Goal: Task Accomplishment & Management: Manage account settings

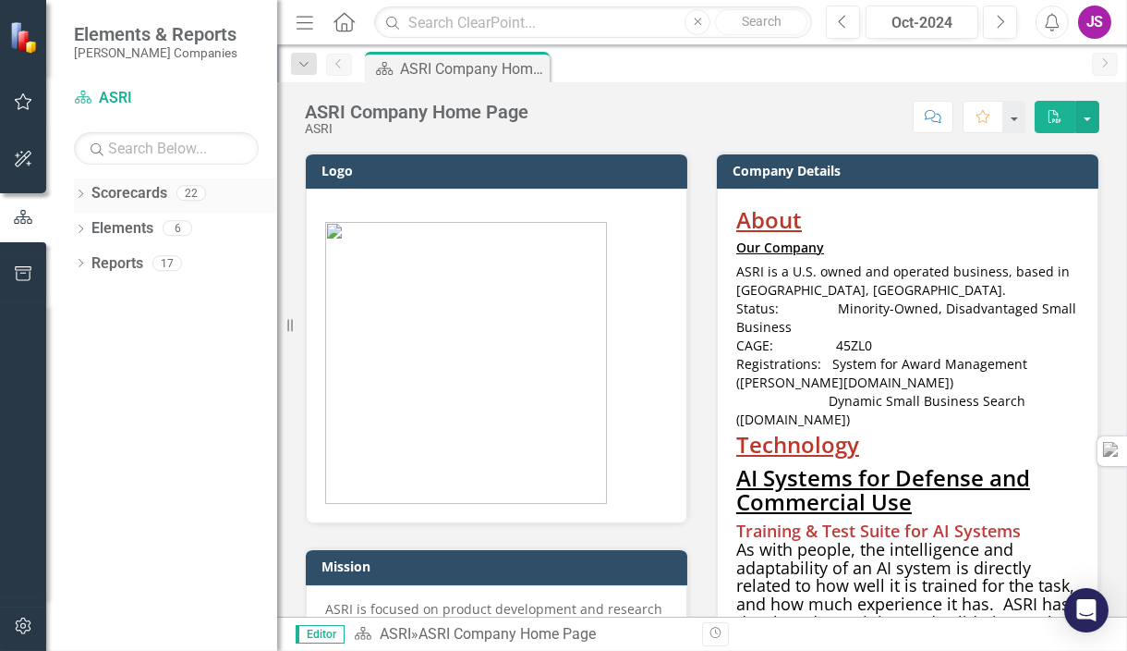
click at [79, 192] on icon "Dropdown" at bounding box center [80, 195] width 13 height 10
click at [79, 296] on icon "Dropdown" at bounding box center [80, 300] width 13 height 10
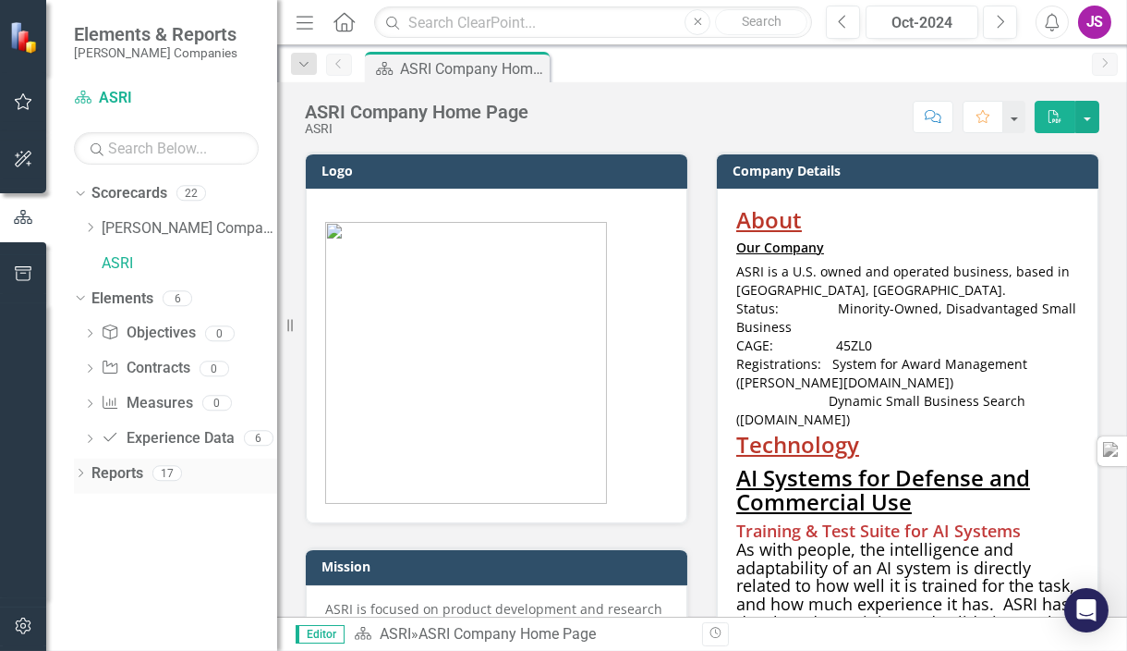
click at [84, 474] on icon "Dropdown" at bounding box center [80, 474] width 13 height 10
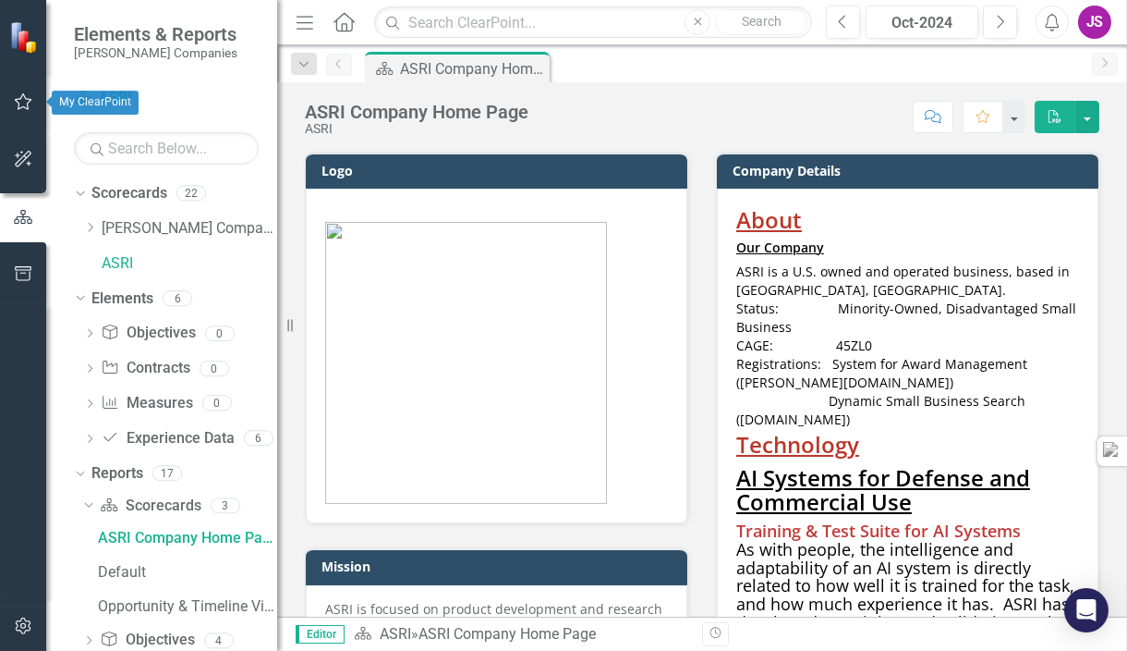
click at [27, 107] on icon "button" at bounding box center [23, 101] width 19 height 15
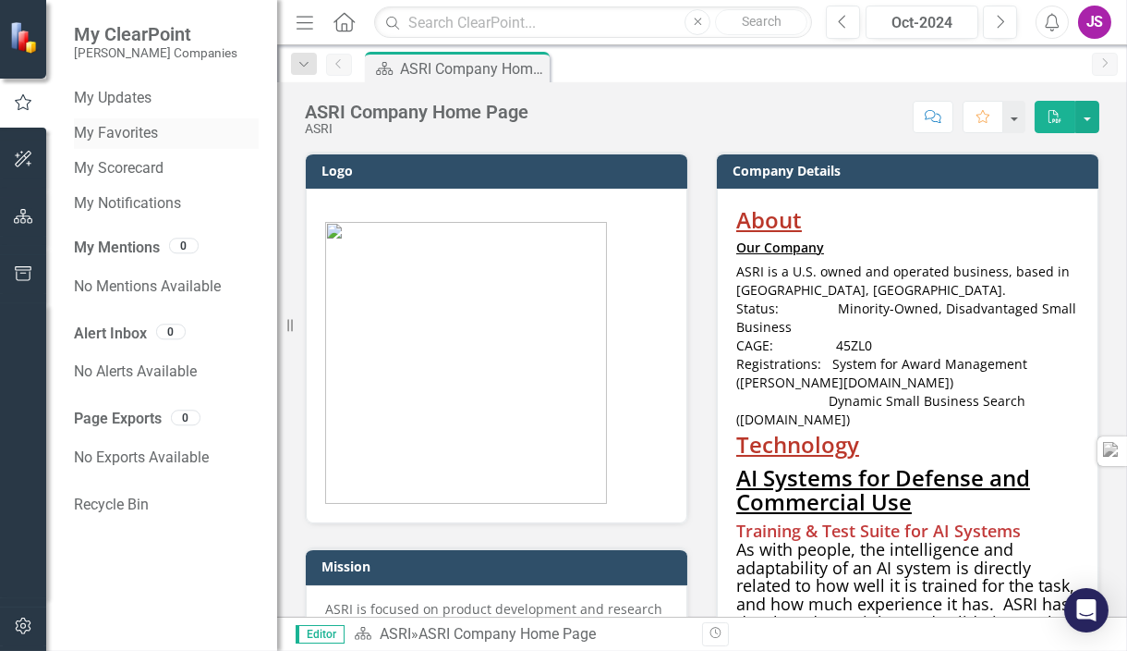
click at [125, 134] on link "My Favorites" at bounding box center [166, 133] width 185 height 21
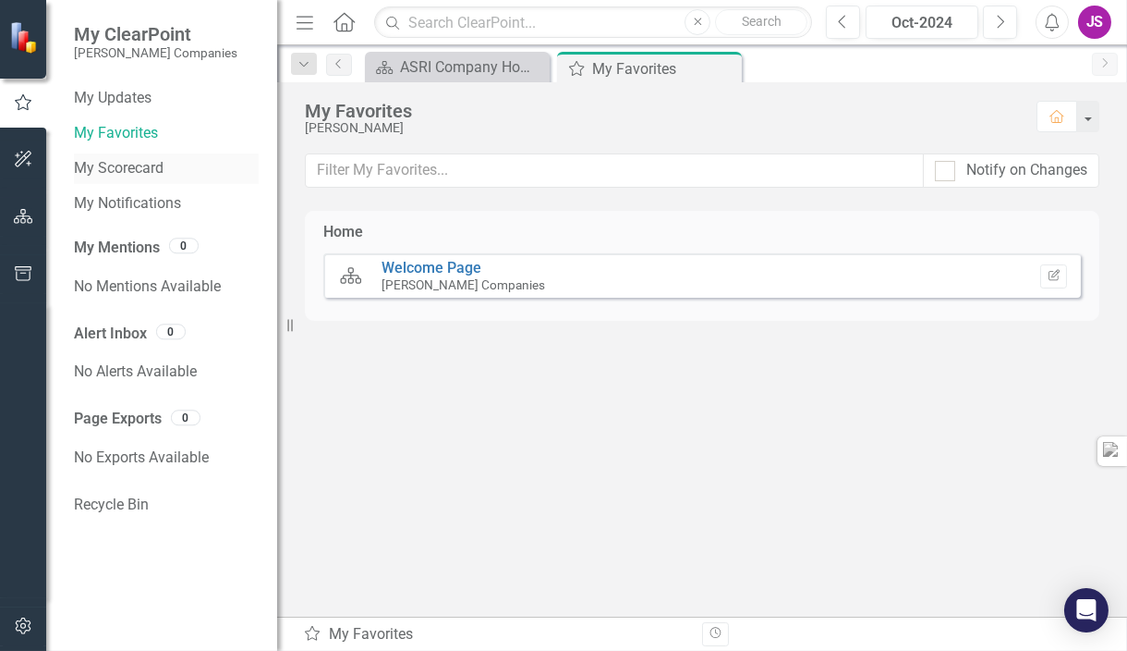
click at [117, 165] on link "My Scorecard" at bounding box center [166, 168] width 185 height 21
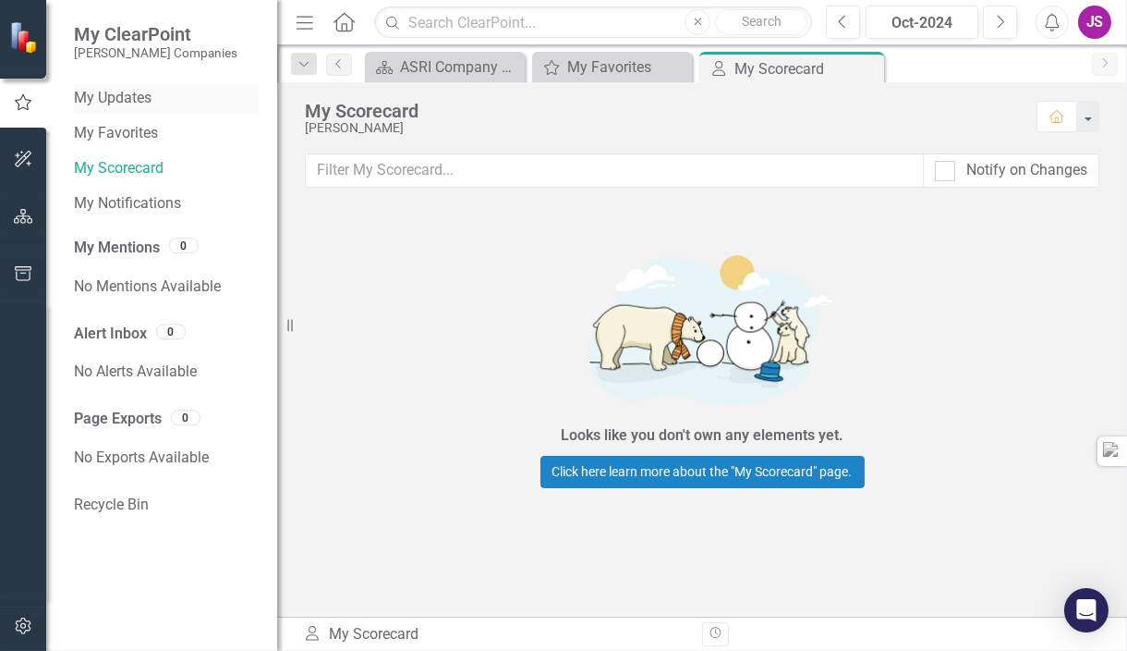
click at [128, 103] on link "My Updates" at bounding box center [166, 98] width 185 height 21
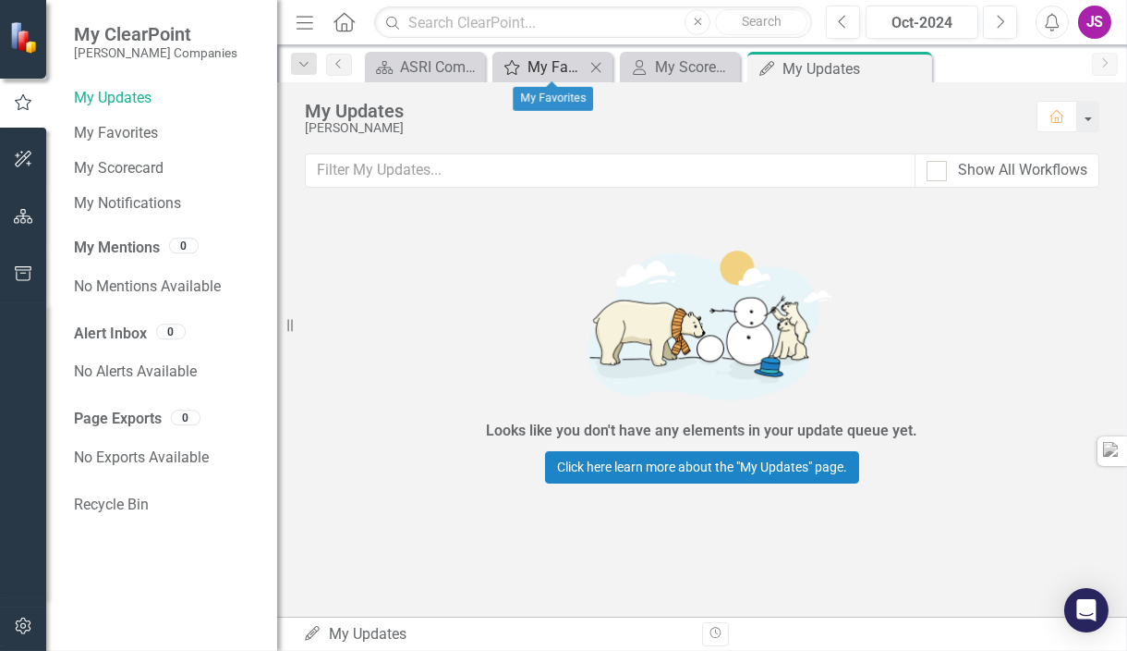
click at [553, 68] on div "My Favorites" at bounding box center [556, 66] width 57 height 23
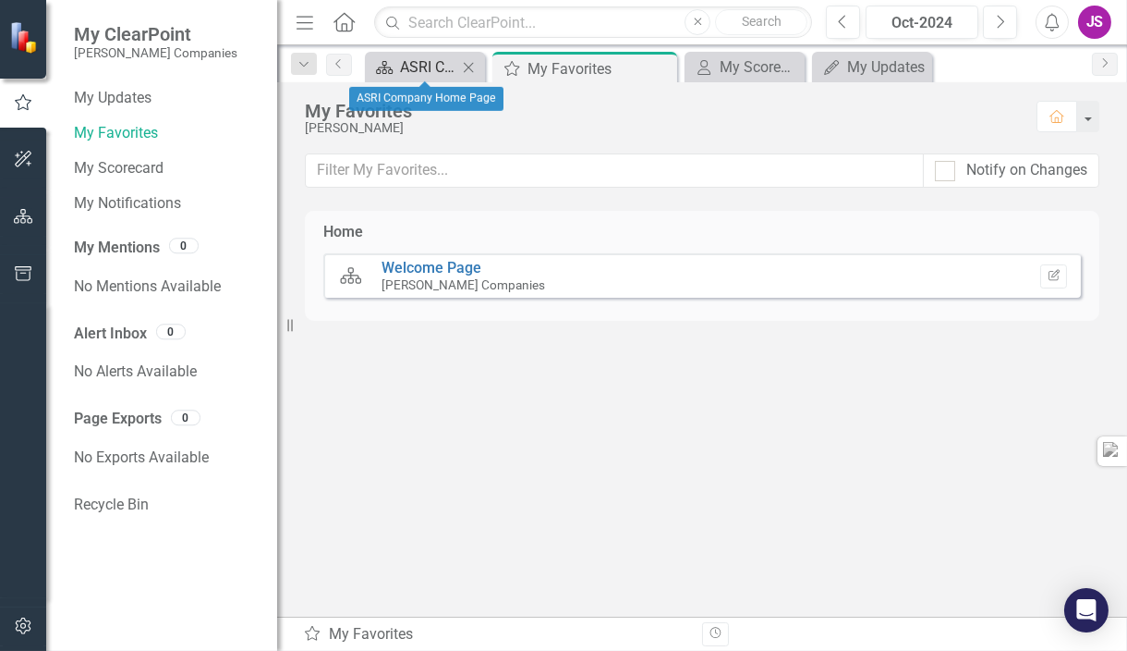
click at [419, 64] on div "ASRI Company Home Page" at bounding box center [428, 66] width 57 height 23
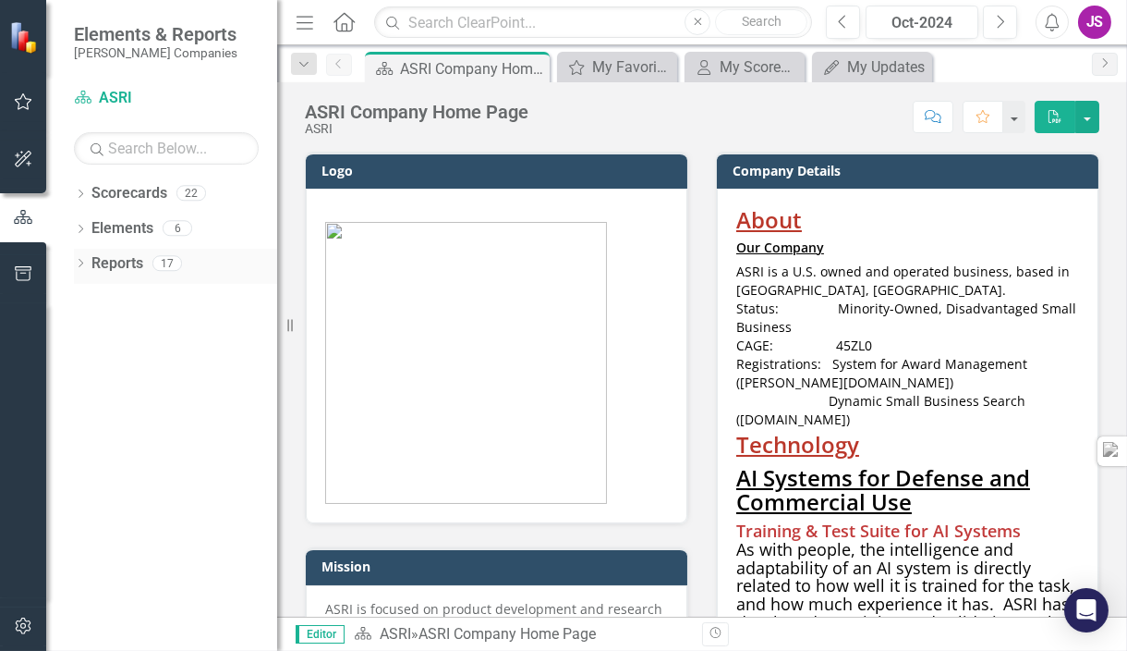
click at [82, 262] on icon "Dropdown" at bounding box center [80, 265] width 13 height 10
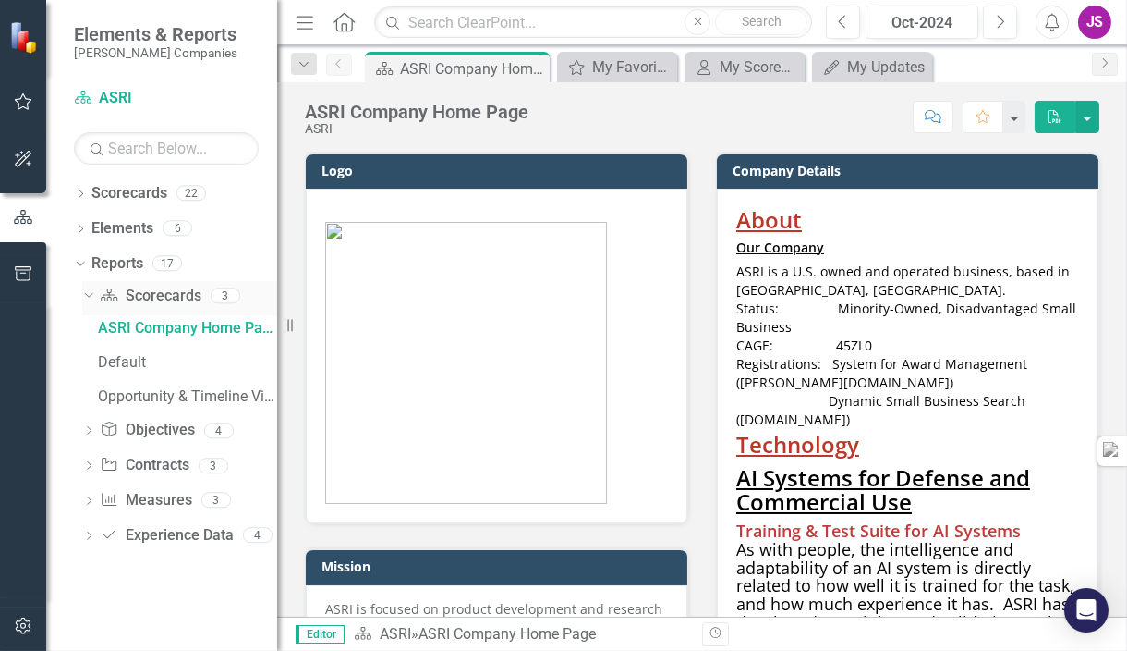
click at [89, 295] on icon at bounding box center [88, 295] width 8 height 5
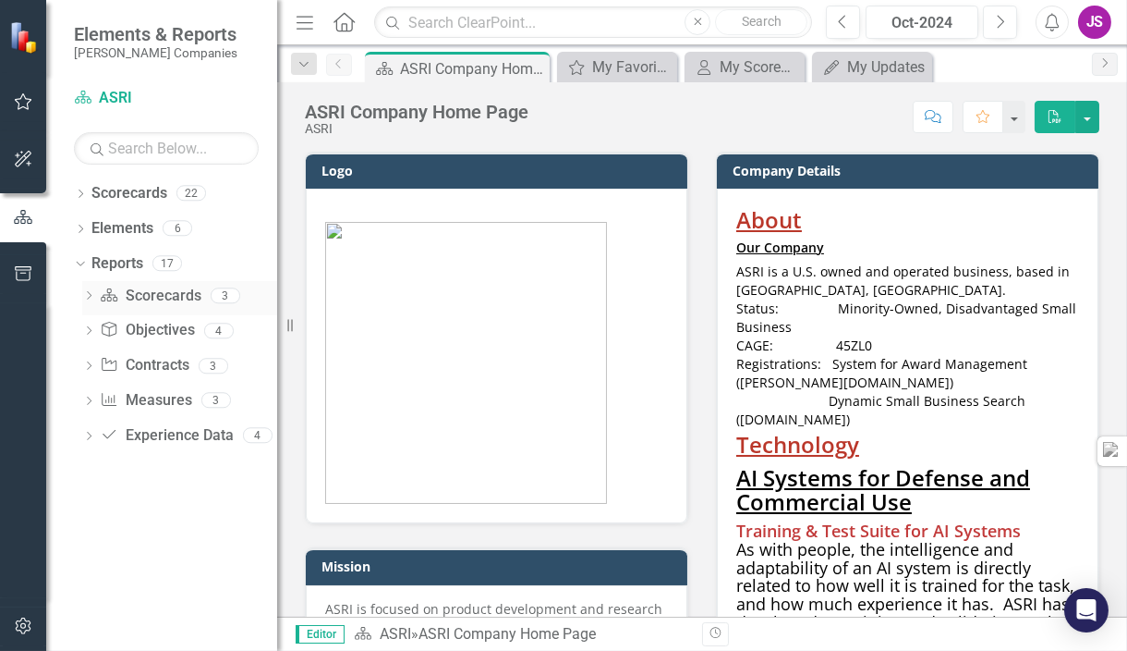
click at [89, 295] on icon "Dropdown" at bounding box center [88, 297] width 13 height 10
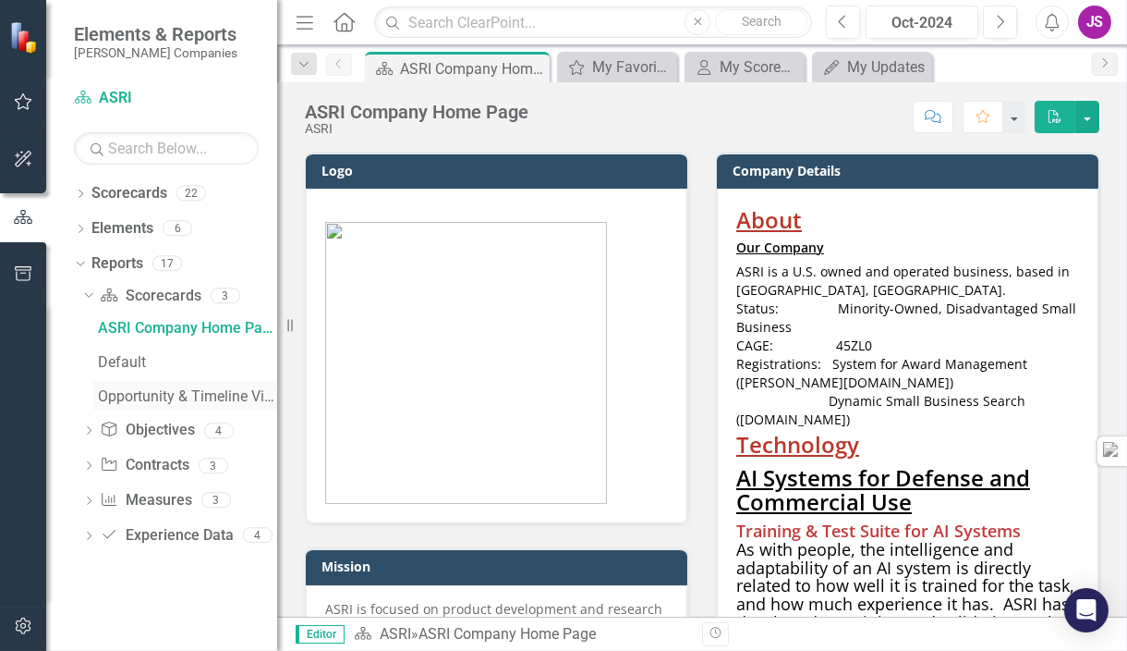
click at [146, 396] on div "Opportunity & Timeline View" at bounding box center [187, 396] width 179 height 17
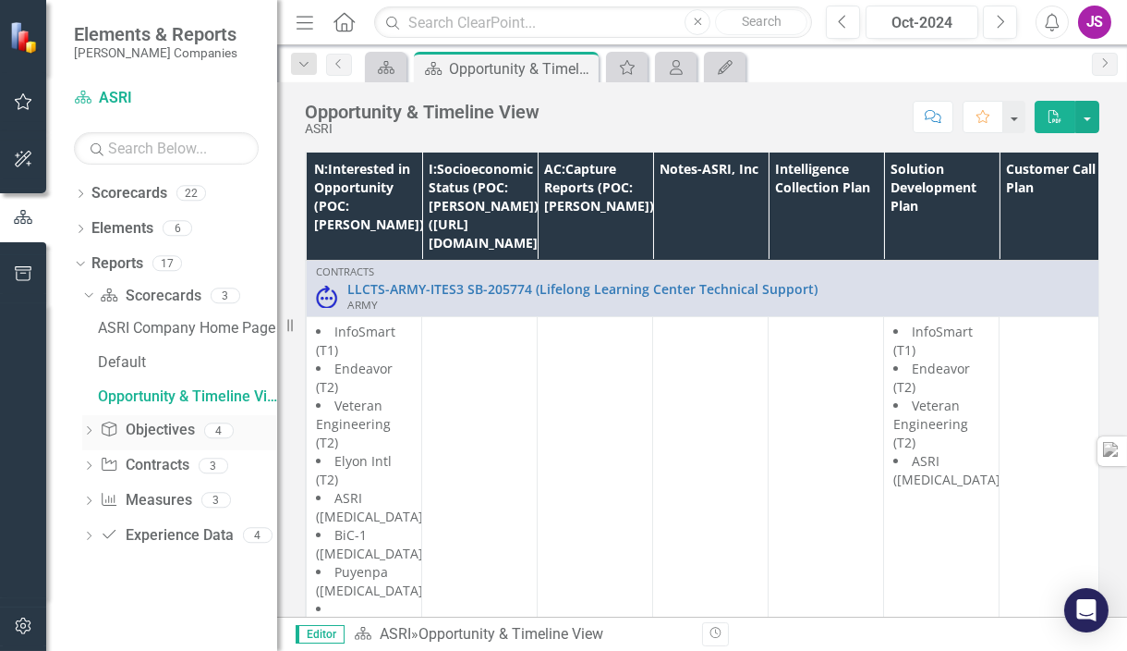
click at [91, 429] on icon "Dropdown" at bounding box center [88, 432] width 13 height 10
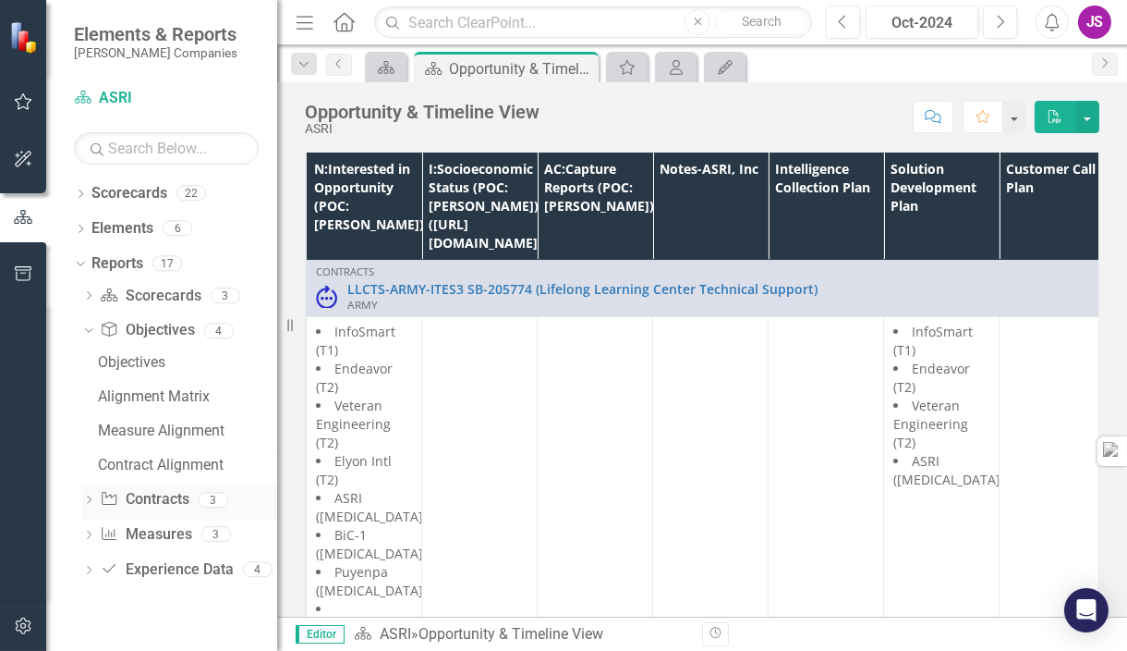
click at [86, 500] on icon "Dropdown" at bounding box center [88, 501] width 13 height 10
click at [86, 500] on icon "Dropdown" at bounding box center [88, 502] width 13 height 10
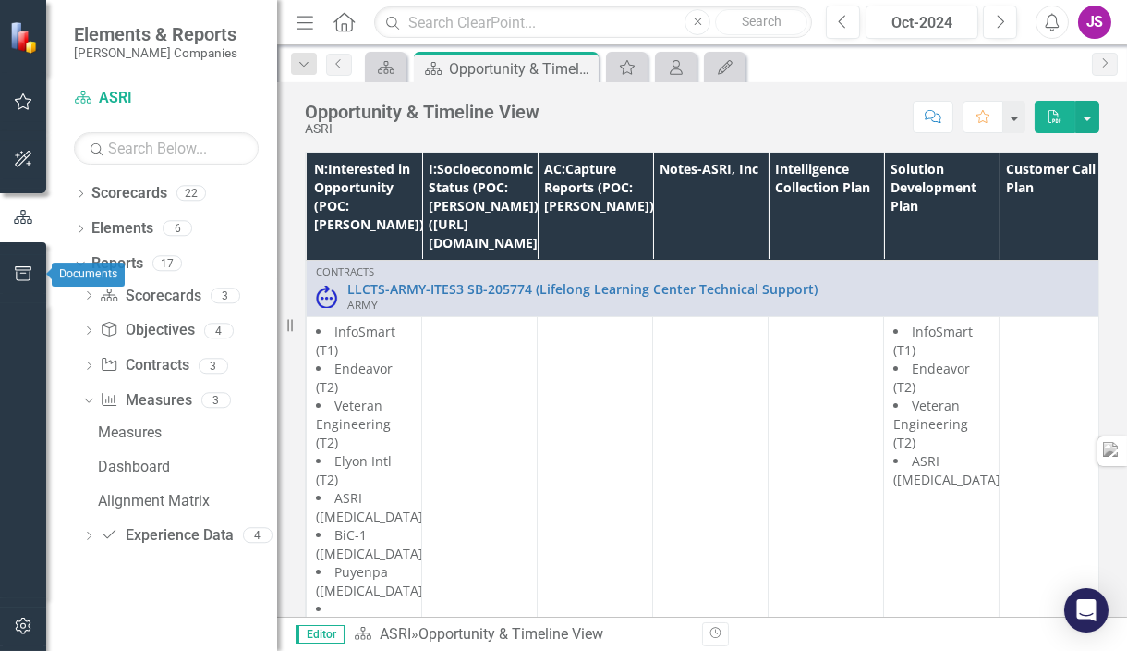
click at [30, 275] on icon "button" at bounding box center [23, 273] width 19 height 15
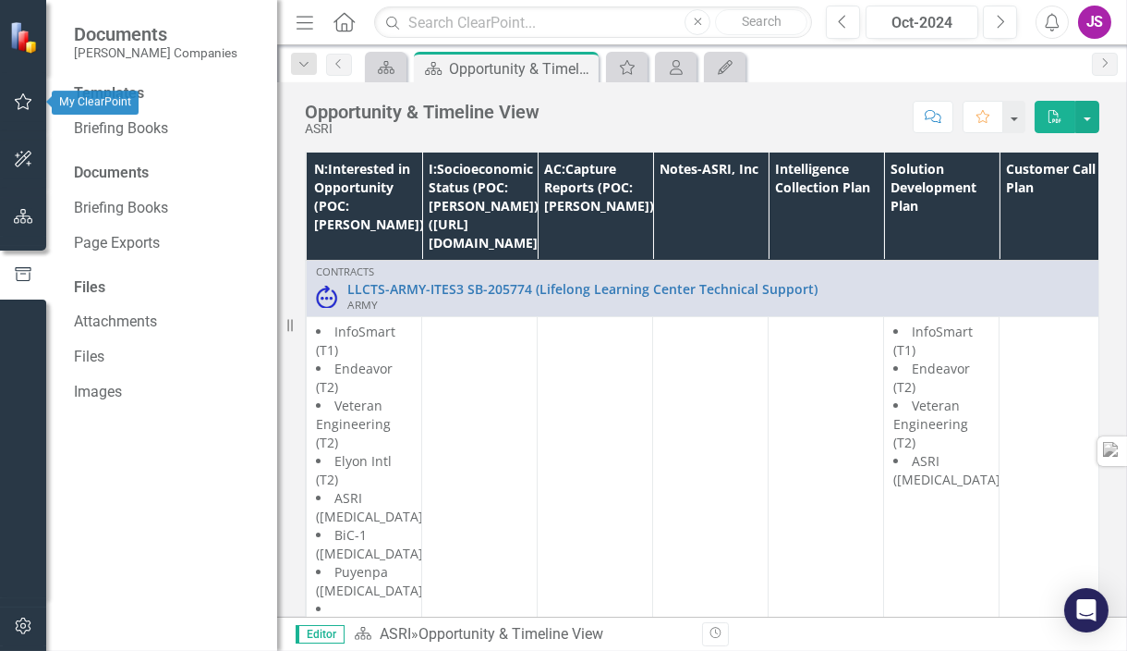
click at [20, 97] on icon "button" at bounding box center [24, 101] width 18 height 17
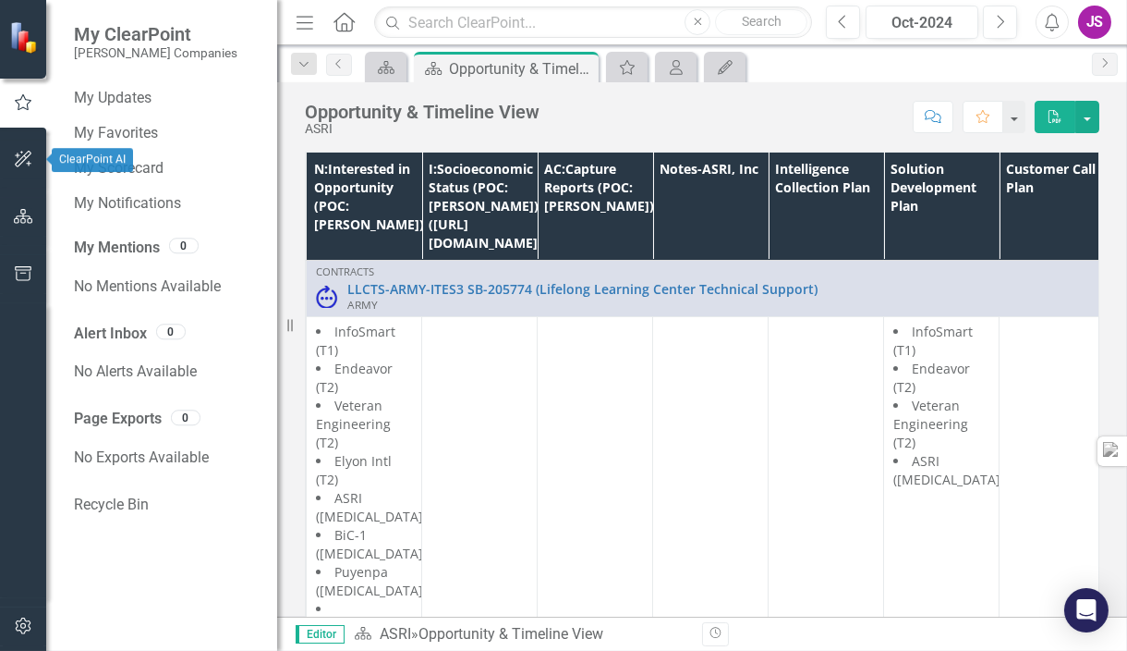
click at [20, 152] on icon "button" at bounding box center [23, 159] width 17 height 17
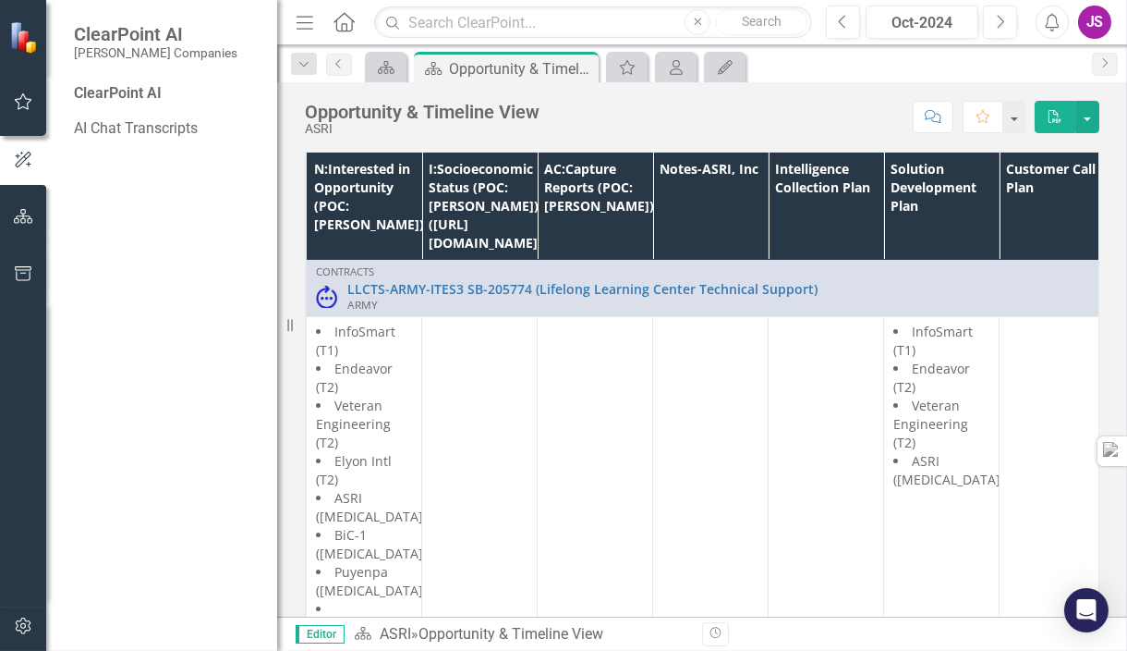
click at [136, 91] on div "ClearPoint AI" at bounding box center [166, 93] width 185 height 21
click at [333, 18] on icon "Home" at bounding box center [344, 21] width 24 height 19
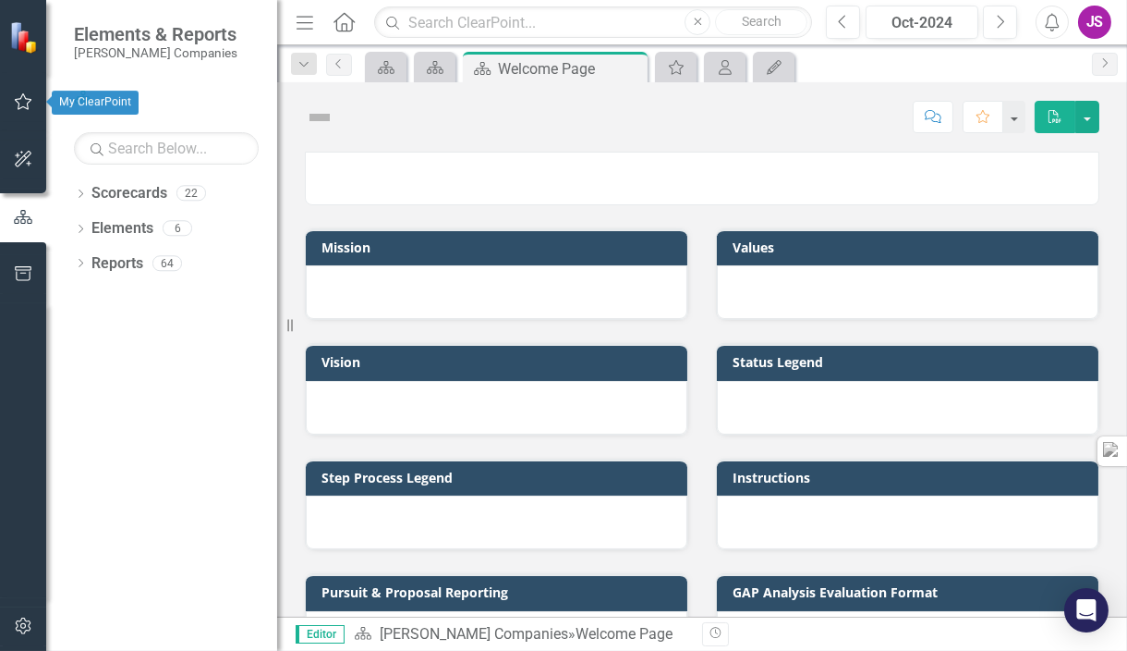
click at [24, 103] on icon "button" at bounding box center [23, 101] width 19 height 15
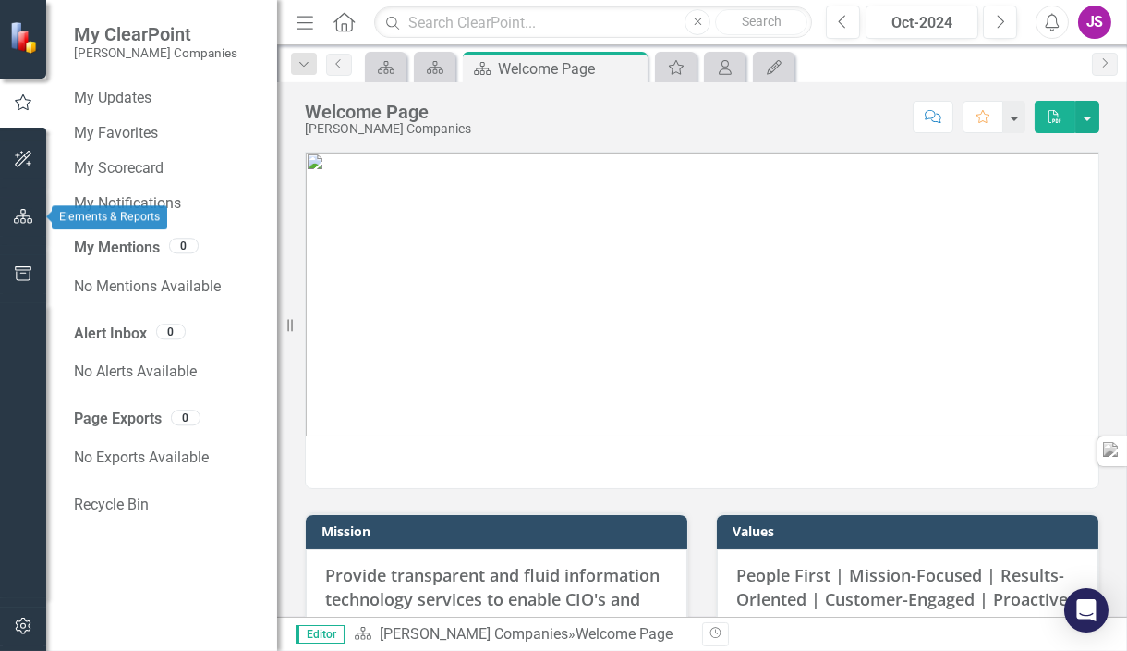
click at [21, 218] on icon "button" at bounding box center [23, 216] width 19 height 15
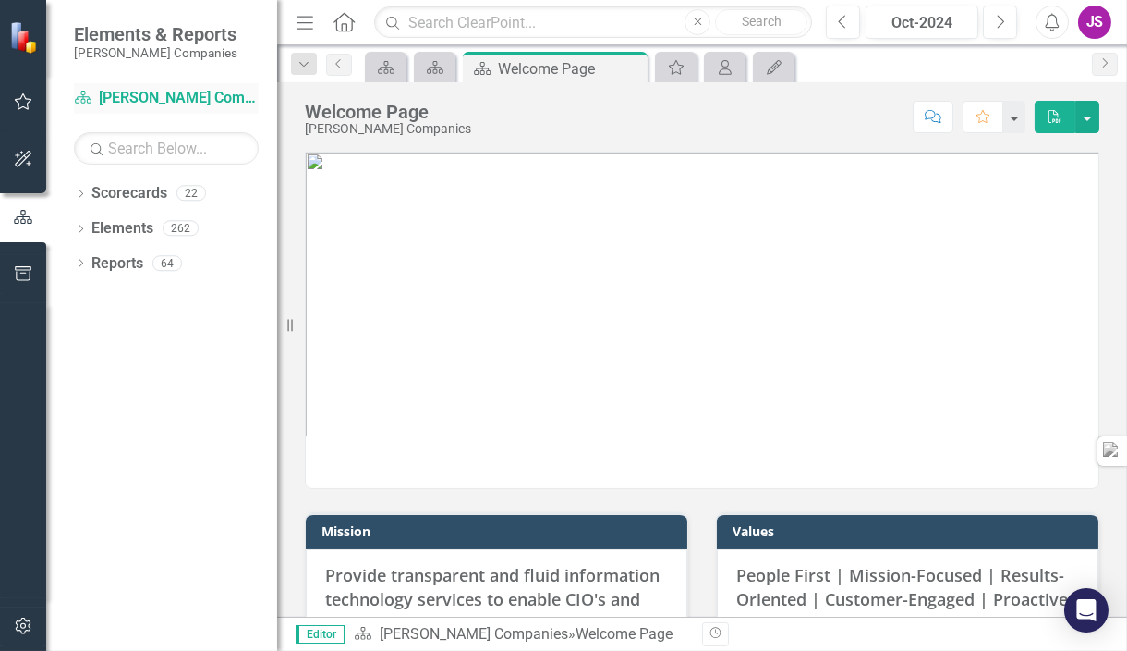
click at [177, 94] on link "Scorecard STAHL Companies" at bounding box center [166, 98] width 185 height 21
click at [79, 193] on icon "Dropdown" at bounding box center [80, 195] width 13 height 10
click at [111, 264] on link "ASRI" at bounding box center [190, 263] width 176 height 21
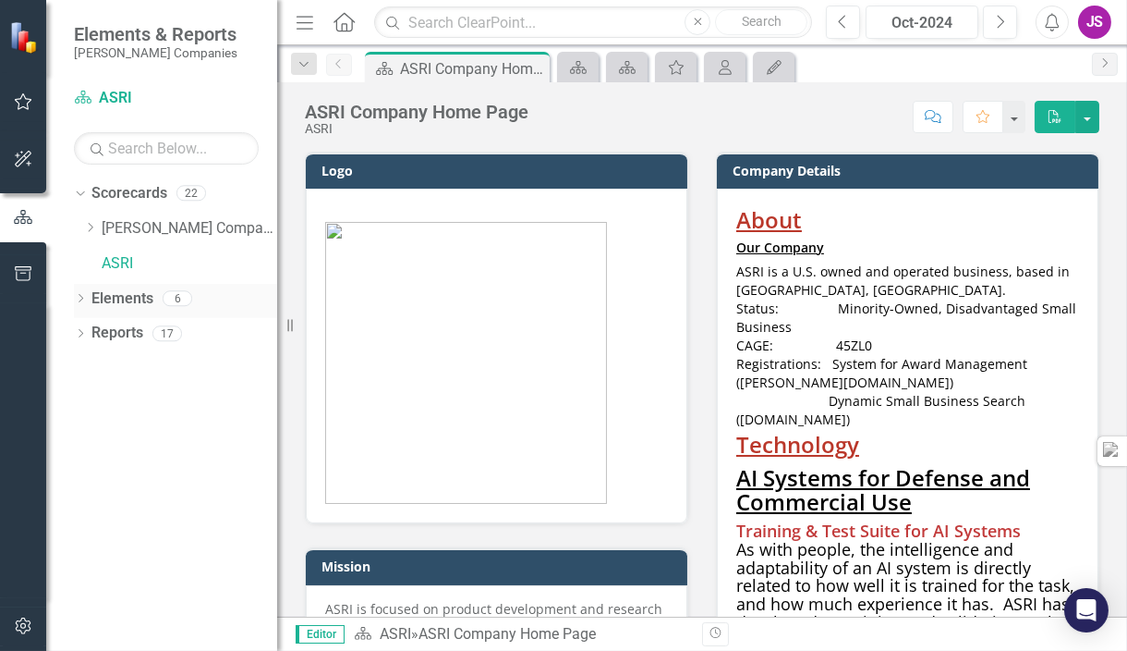
click at [81, 297] on icon at bounding box center [81, 298] width 5 height 8
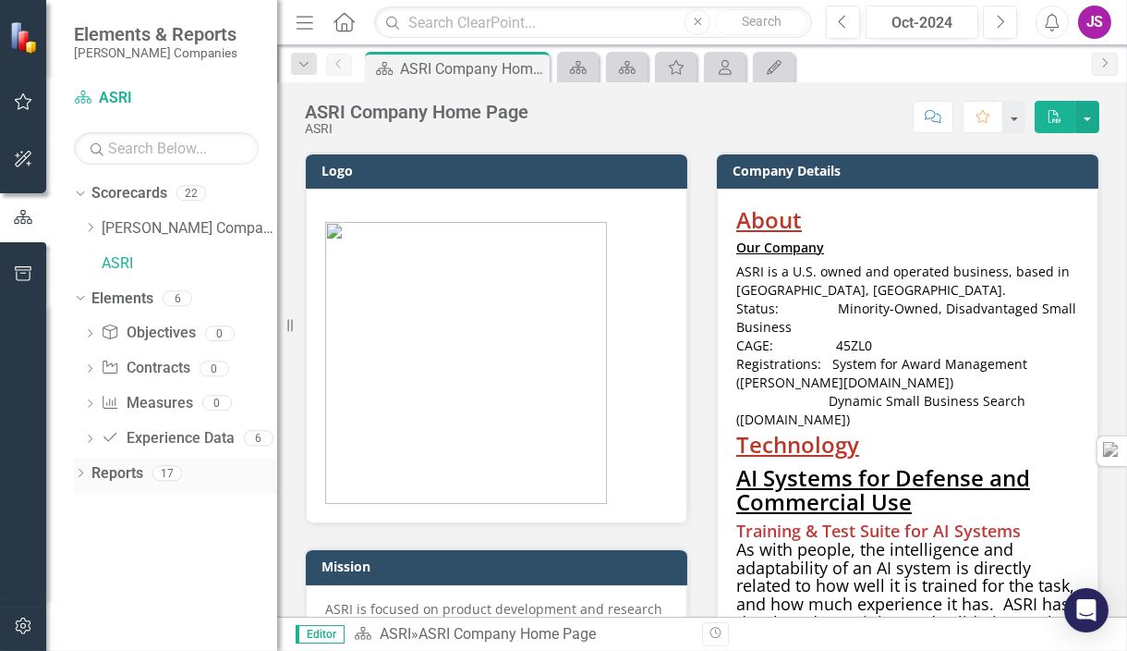
click at [76, 476] on icon "Dropdown" at bounding box center [80, 474] width 13 height 10
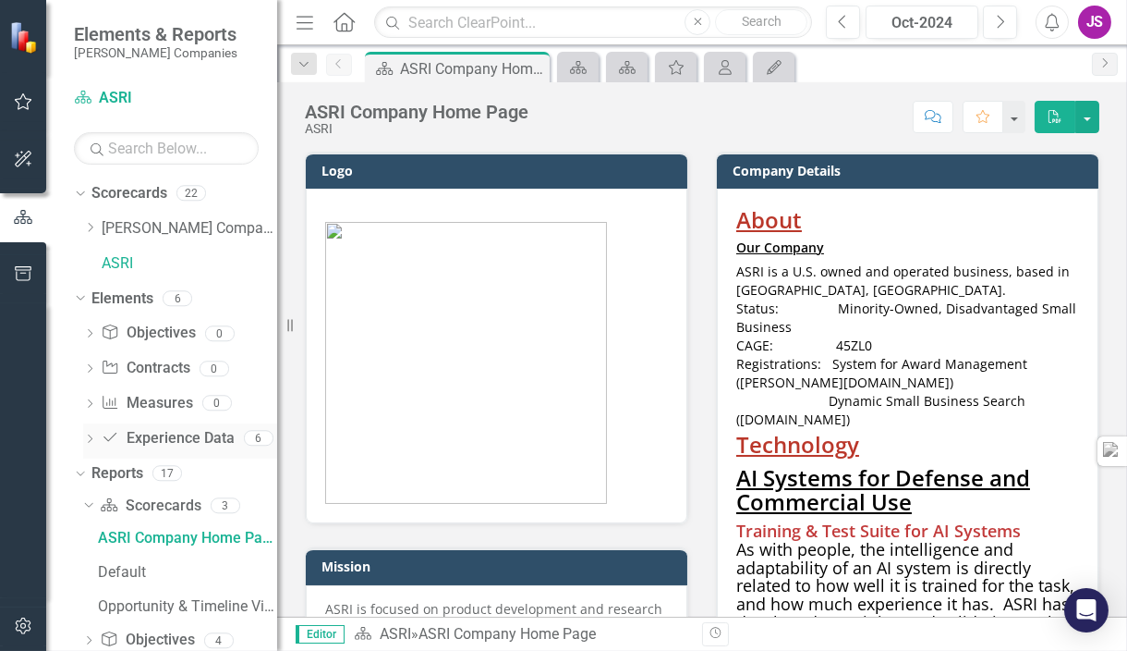
scroll to position [141, 0]
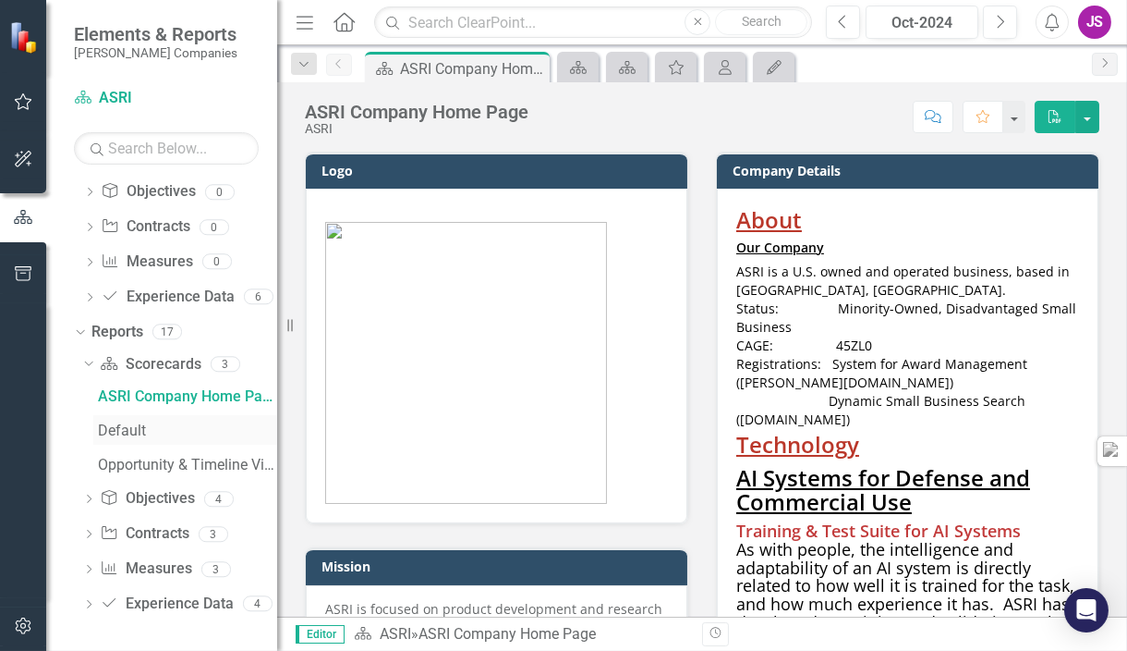
click at [122, 428] on div "Default" at bounding box center [187, 430] width 179 height 17
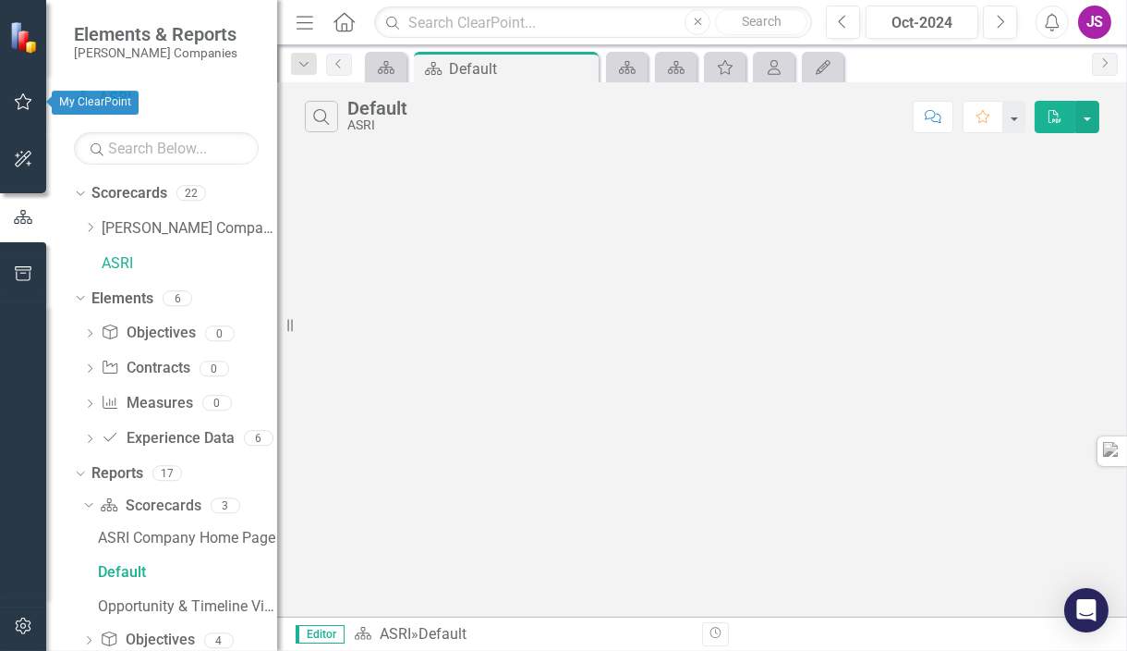
click at [15, 97] on icon "button" at bounding box center [23, 101] width 19 height 15
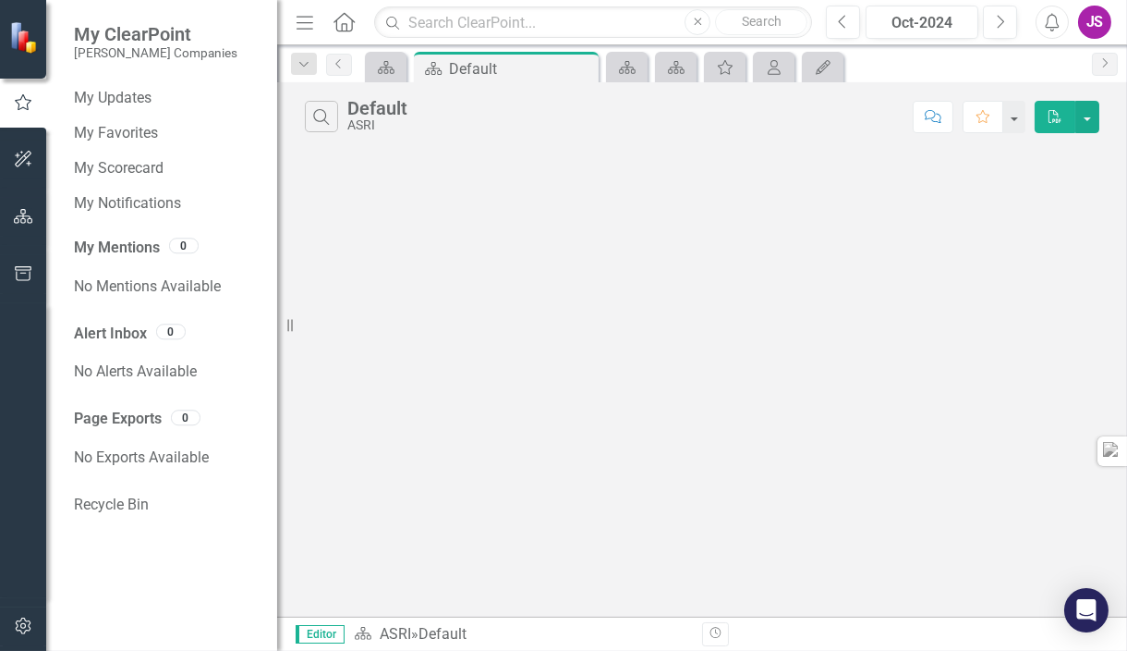
click at [164, 38] on span "My ClearPoint" at bounding box center [156, 34] width 164 height 22
click at [345, 24] on icon "Home" at bounding box center [344, 21] width 24 height 19
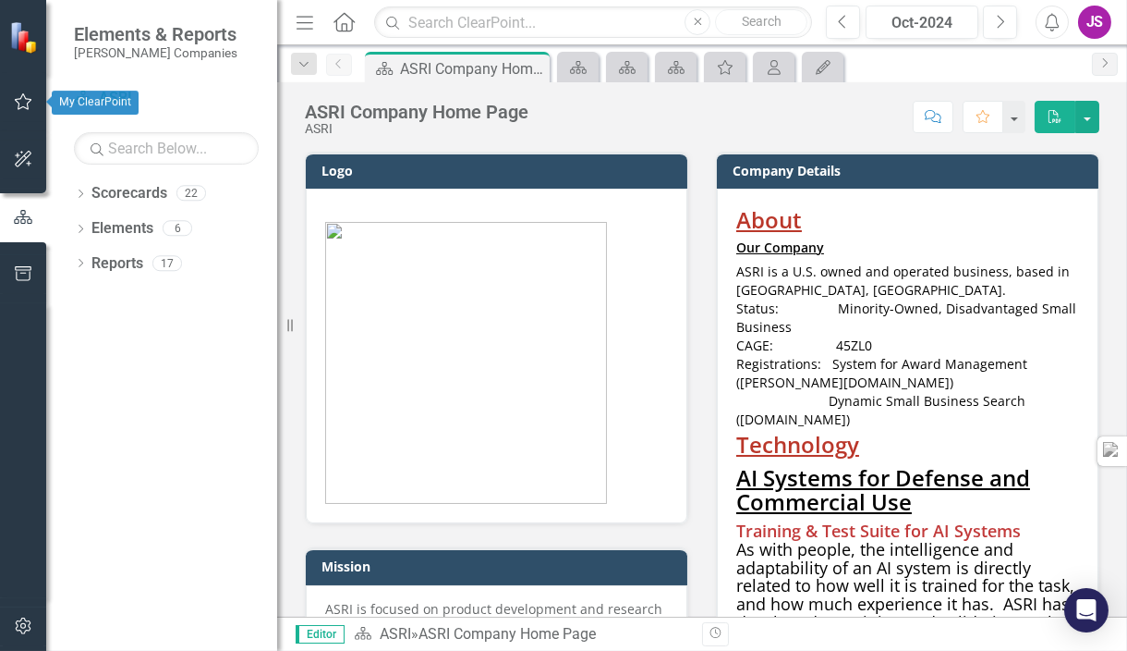
click at [23, 91] on button "button" at bounding box center [24, 102] width 42 height 39
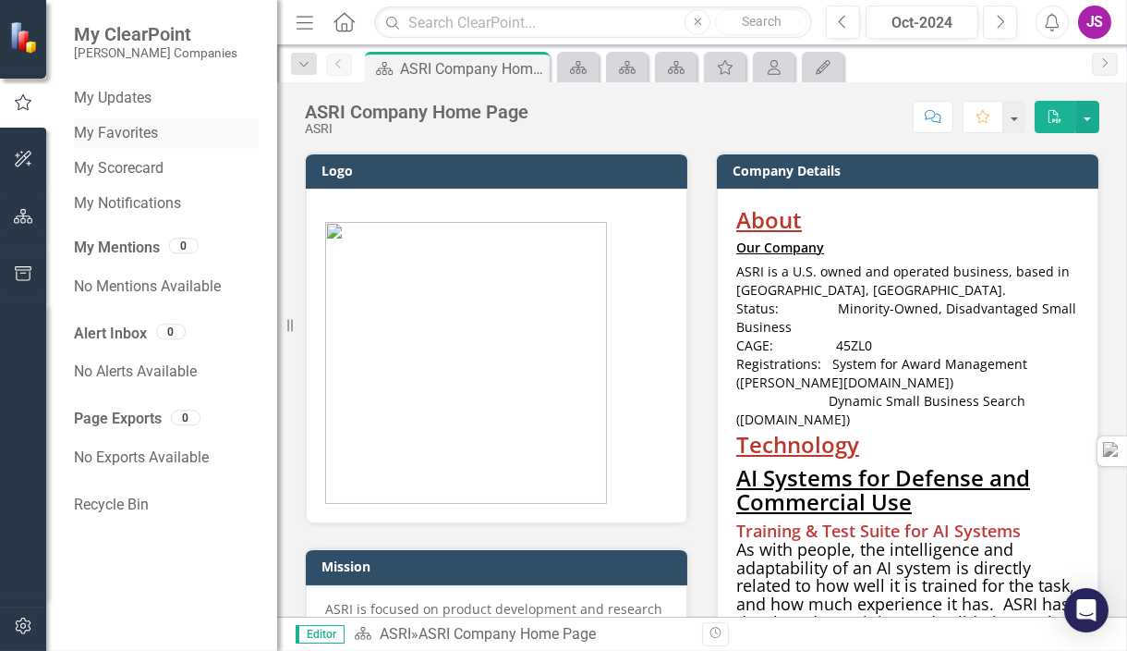
click at [137, 137] on link "My Favorites" at bounding box center [166, 133] width 185 height 21
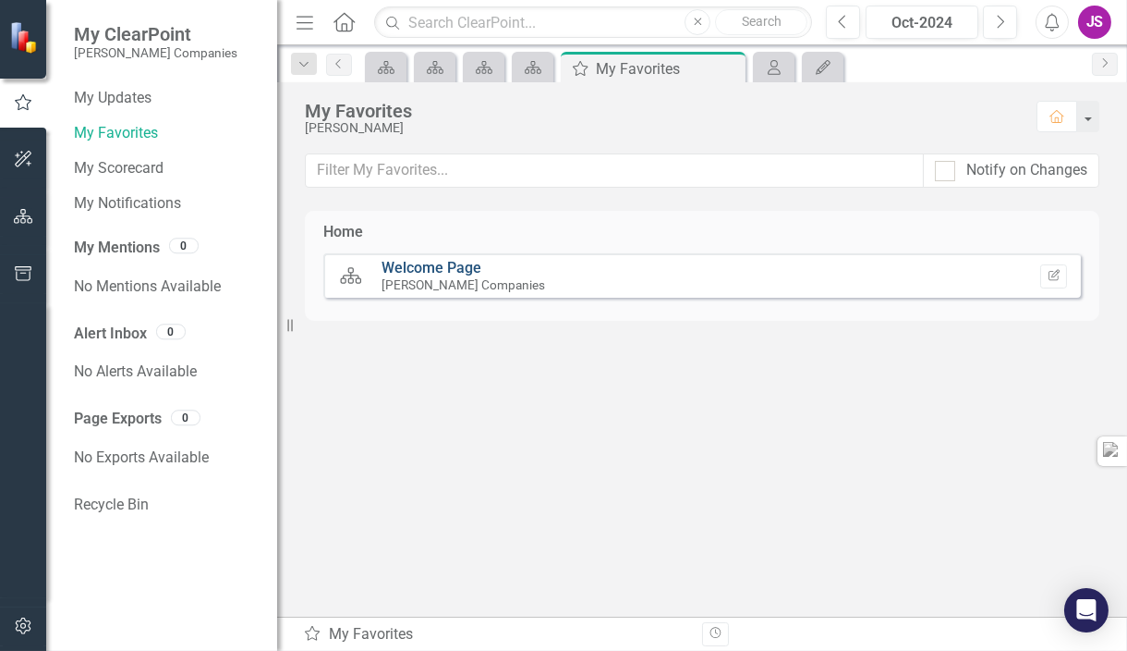
click at [453, 273] on link "Welcome Page" at bounding box center [432, 268] width 100 height 18
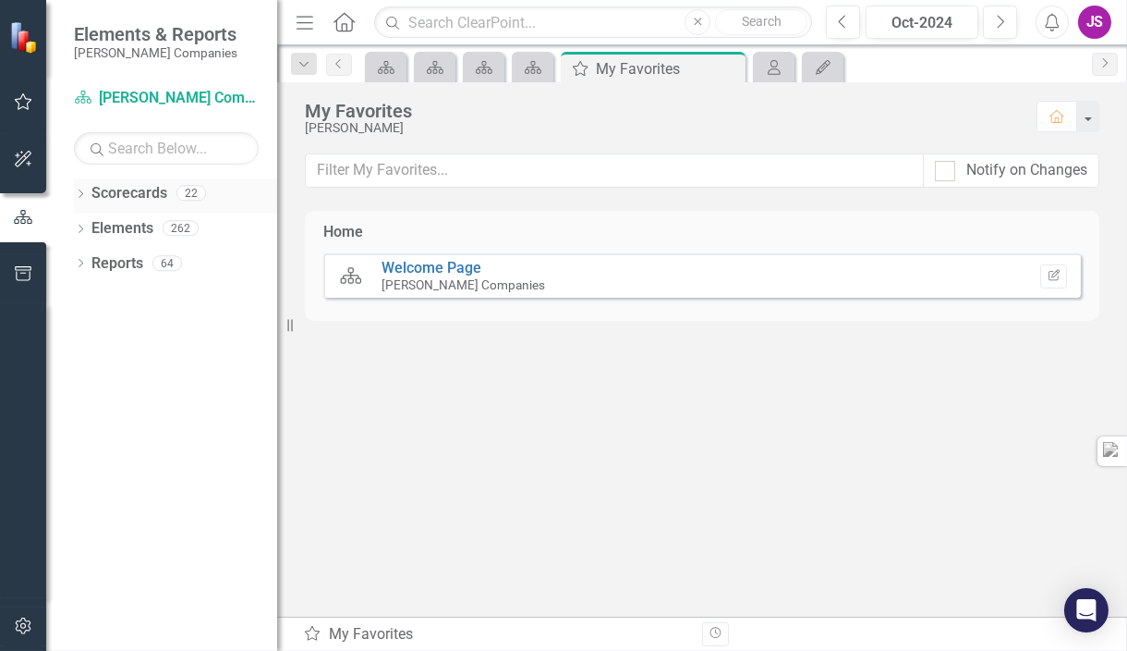
click at [76, 194] on icon "Dropdown" at bounding box center [80, 195] width 13 height 10
click at [84, 189] on div "Dropdown" at bounding box center [77, 192] width 16 height 13
click at [81, 226] on icon at bounding box center [81, 229] width 5 height 8
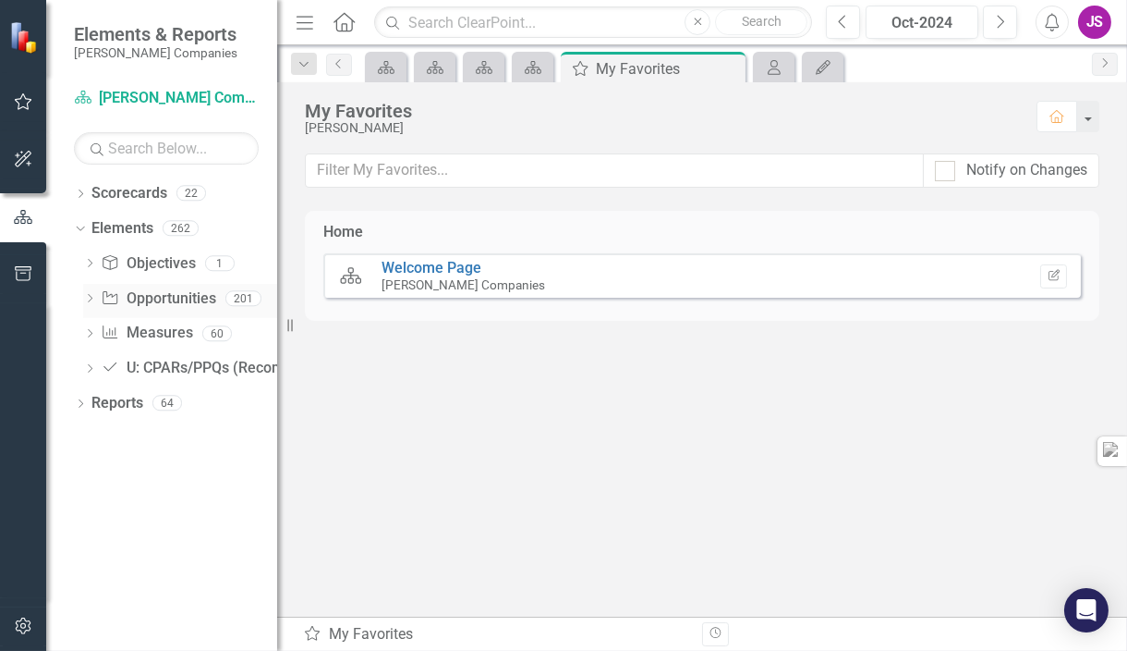
click at [91, 298] on icon "Dropdown" at bounding box center [89, 300] width 13 height 10
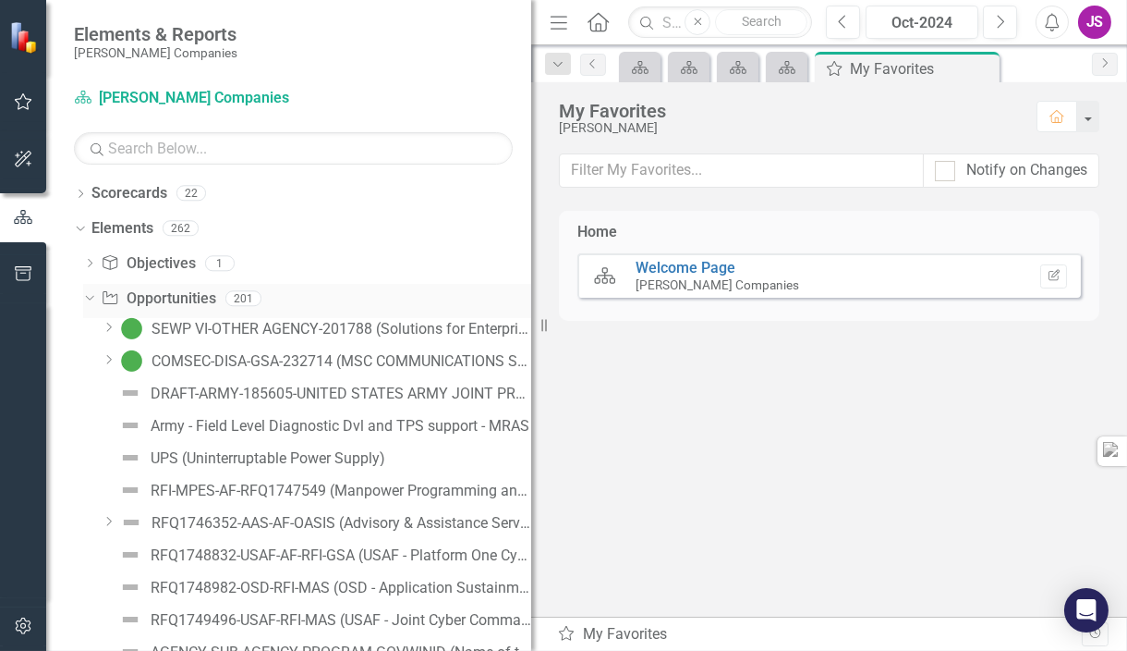
drag, startPoint x: 286, startPoint y: 335, endPoint x: 511, endPoint y: 307, distance: 226.4
click at [531, 304] on div "Resize" at bounding box center [538, 325] width 15 height 651
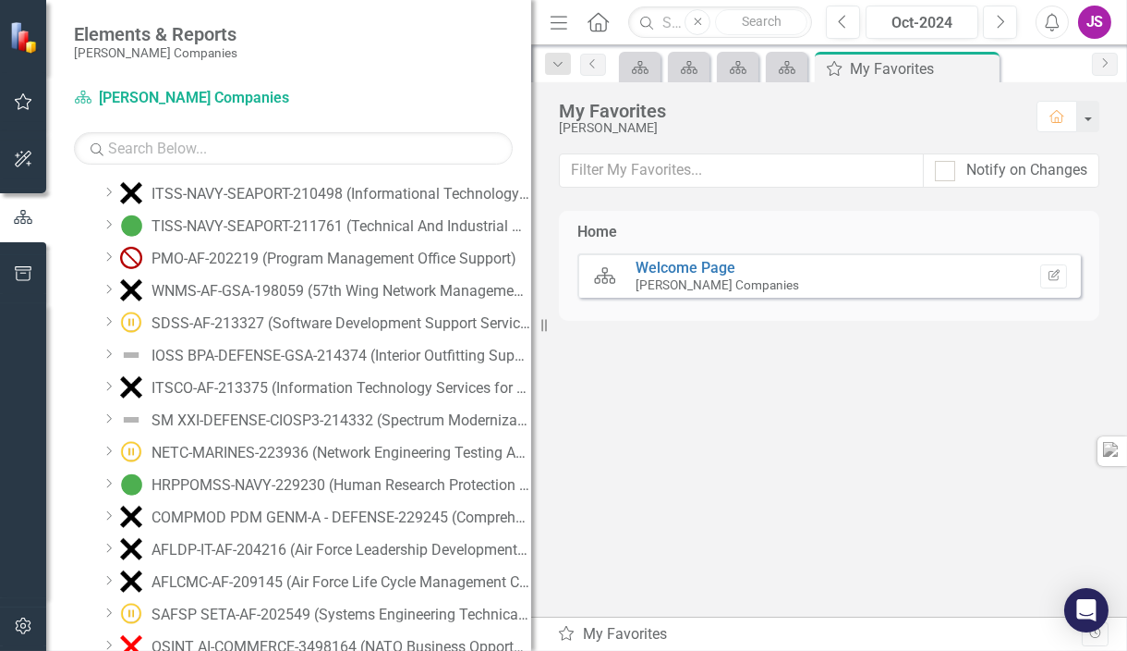
scroll to position [2336, 0]
click at [274, 141] on input "text" at bounding box center [293, 148] width 439 height 32
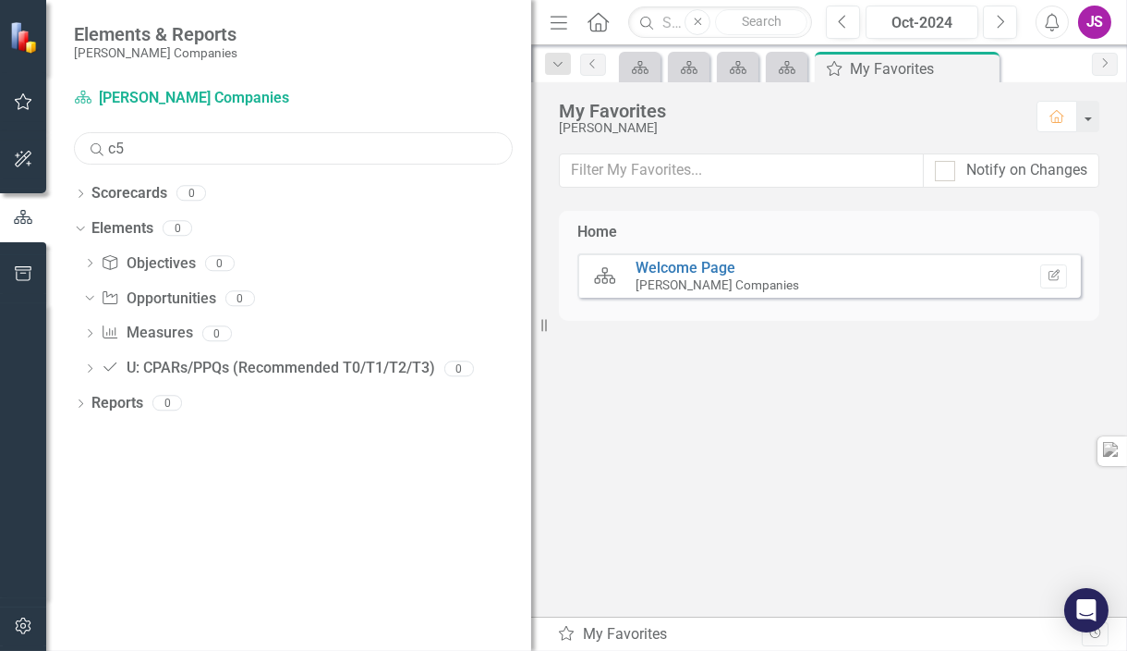
scroll to position [0, 0]
type input "c5isr"
drag, startPoint x: 223, startPoint y: 149, endPoint x: 77, endPoint y: 140, distance: 146.3
click at [77, 140] on input "c5isr" at bounding box center [293, 148] width 439 height 32
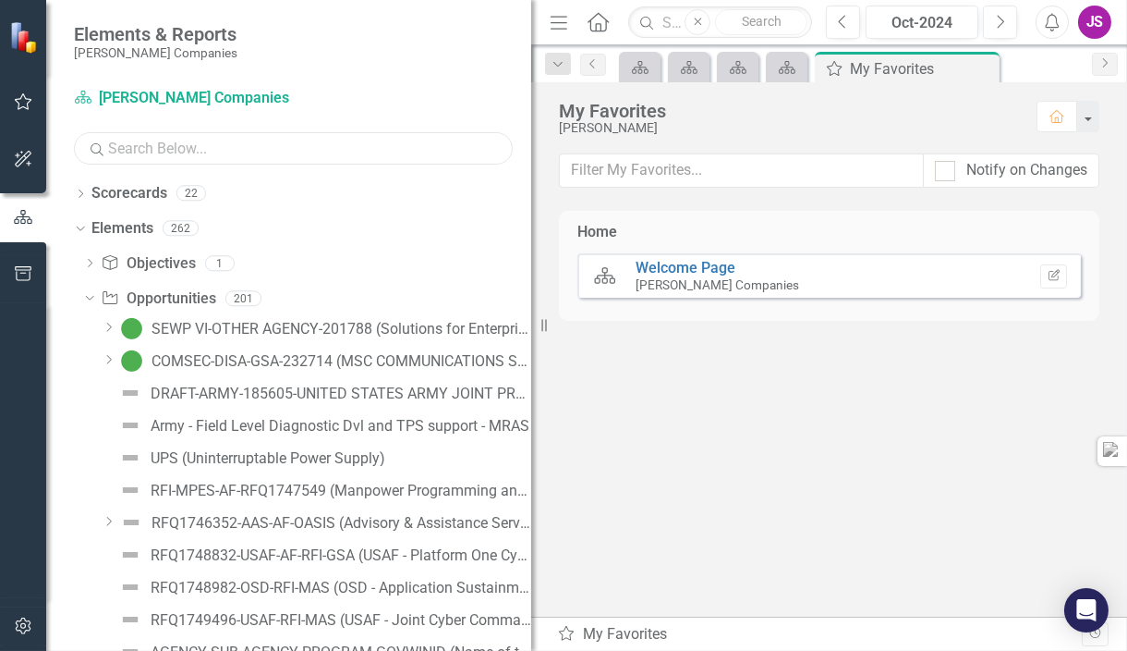
click at [270, 133] on input "text" at bounding box center [293, 148] width 439 height 32
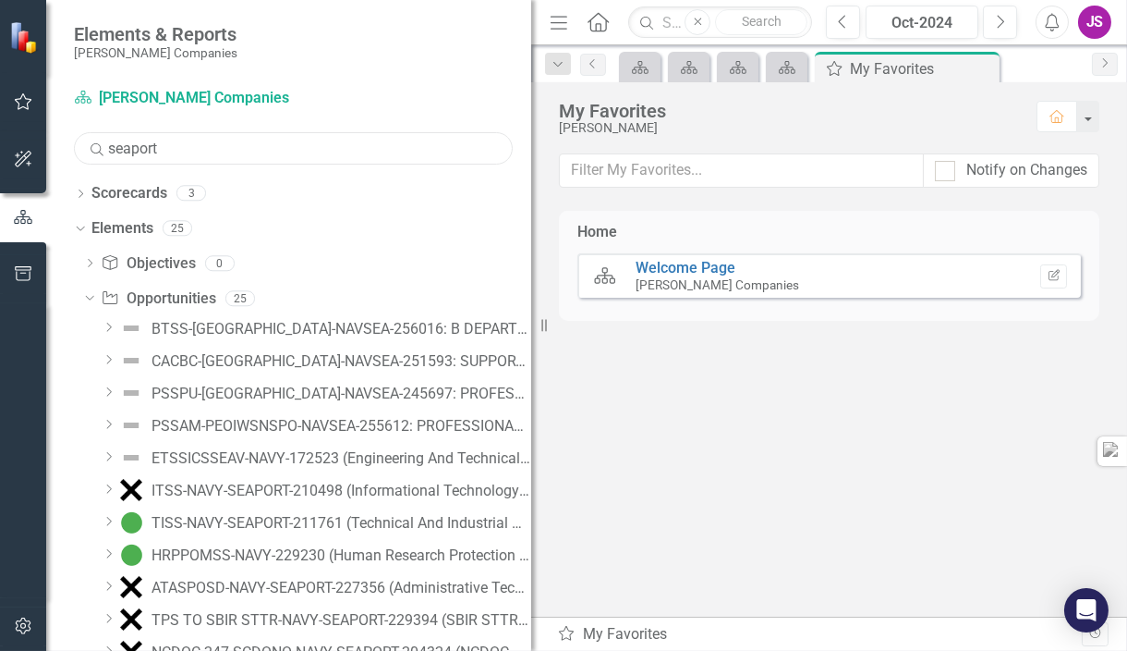
type input "seaport"
click at [233, 146] on input "seaport" at bounding box center [293, 148] width 439 height 32
drag, startPoint x: 233, startPoint y: 146, endPoint x: 57, endPoint y: 152, distance: 175.7
click at [57, 152] on div "Scorecard STAHL Companies Search seaport Sorry, no results found. Dropdown Scor…" at bounding box center [288, 366] width 485 height 567
type input "s"
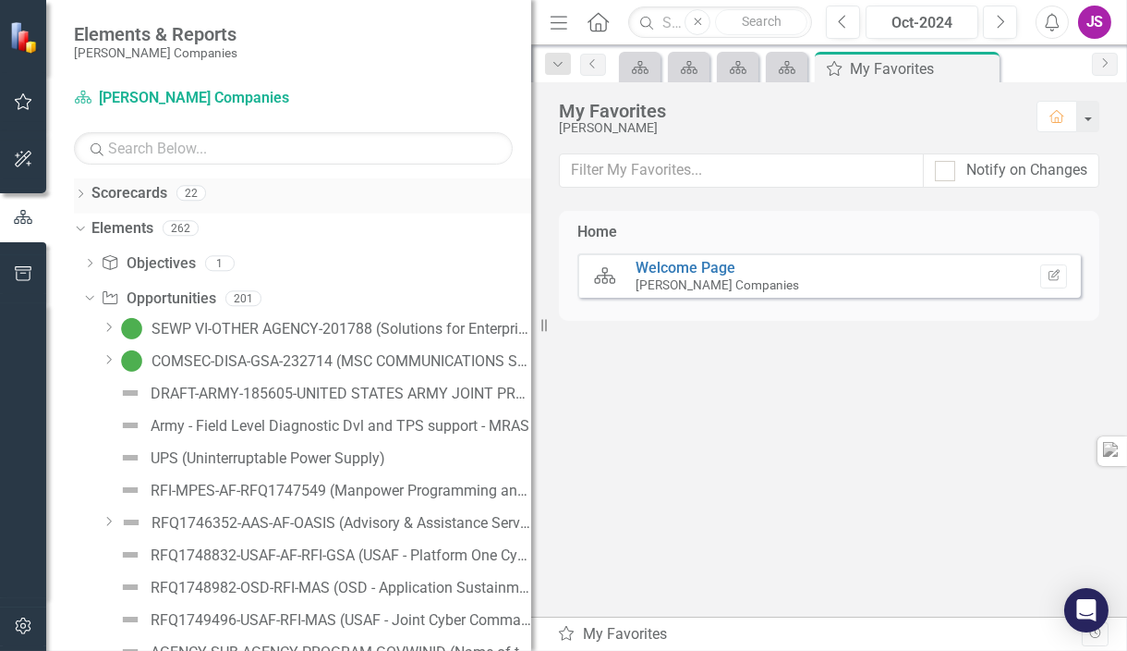
click at [78, 194] on icon "Dropdown" at bounding box center [80, 195] width 13 height 10
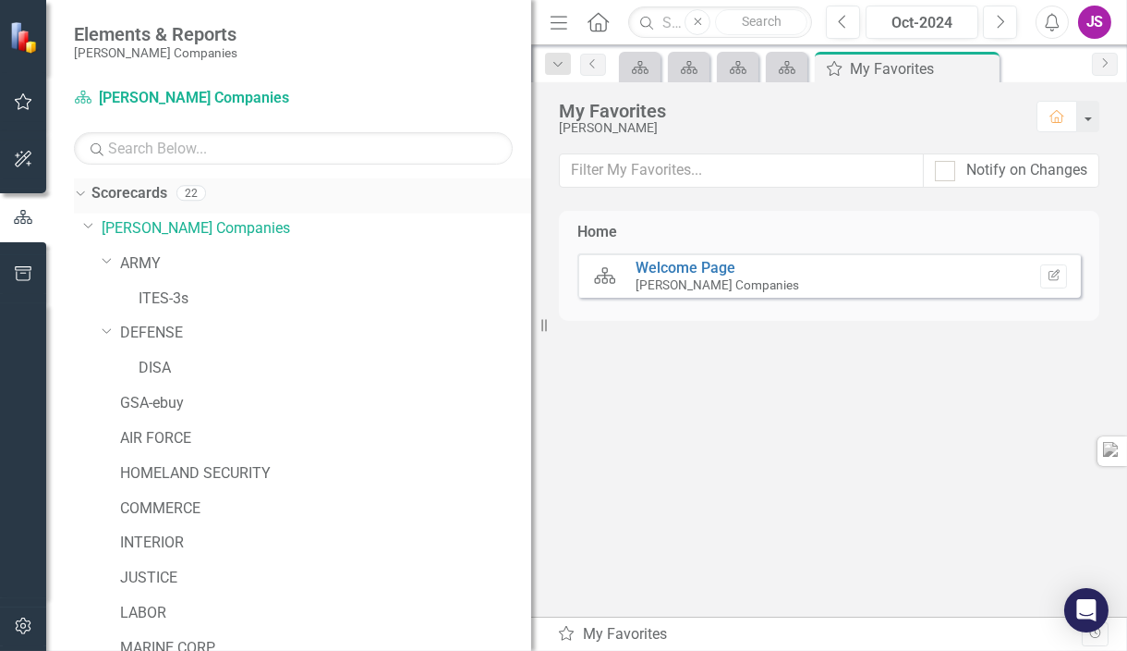
click at [78, 194] on icon "Dropdown" at bounding box center [78, 192] width 10 height 13
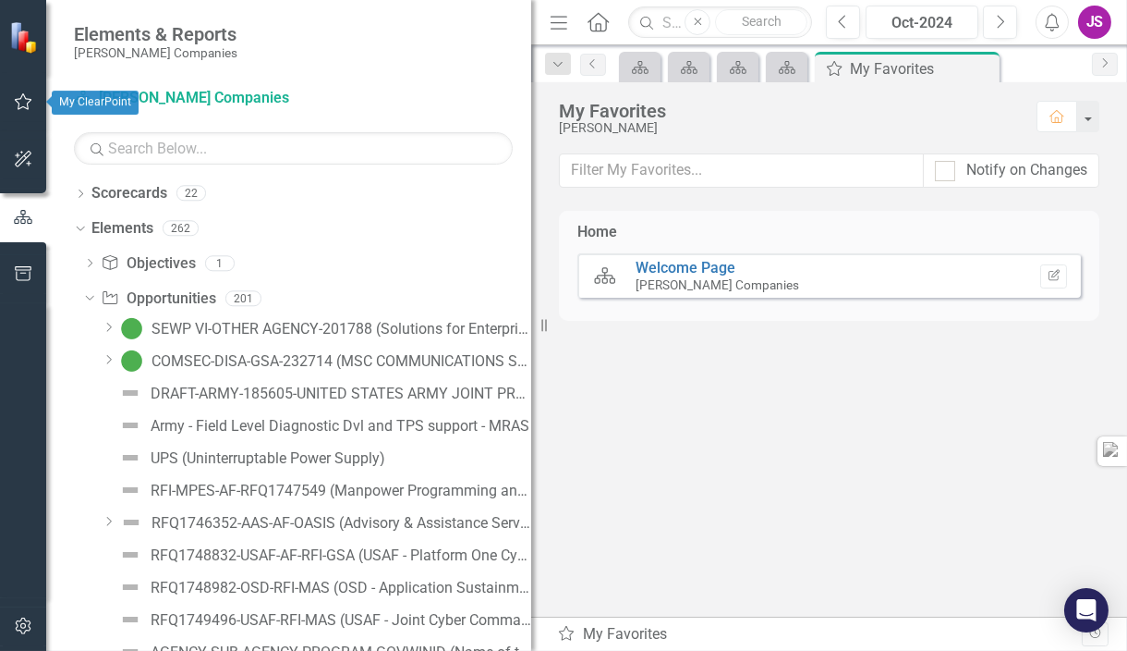
click at [27, 103] on icon "button" at bounding box center [23, 101] width 19 height 15
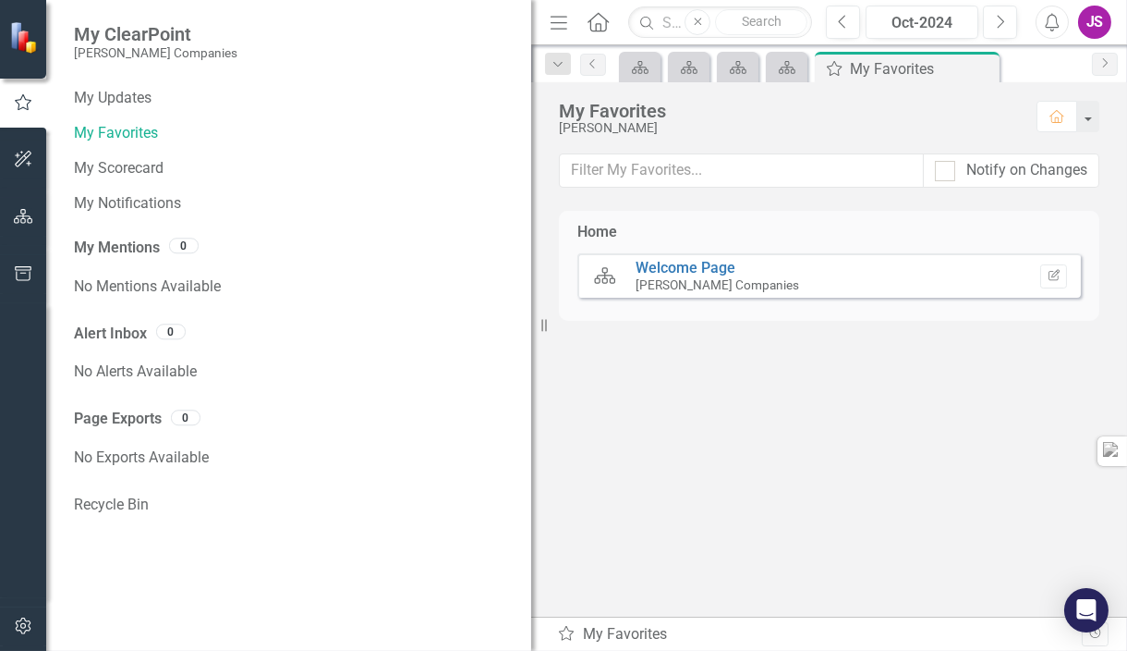
click at [791, 122] on div "Justin Spears" at bounding box center [788, 128] width 459 height 14
click at [1091, 116] on button "button" at bounding box center [1088, 116] width 24 height 31
click at [840, 120] on div "My Favorites" at bounding box center [788, 111] width 459 height 20
click at [154, 129] on link "My Favorites" at bounding box center [293, 133] width 439 height 21
click at [142, 109] on div "My Updates" at bounding box center [293, 98] width 439 height 30
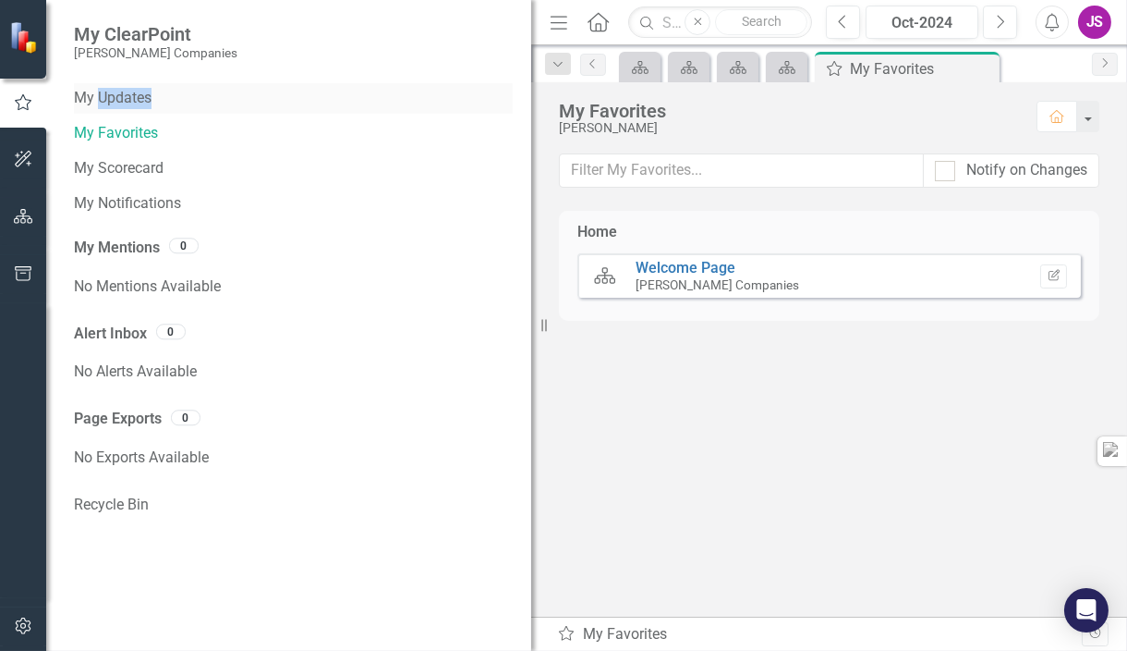
click at [142, 109] on div "My Updates" at bounding box center [293, 98] width 439 height 30
click at [209, 552] on div "My Updates My Favorites My Scorecard My Notifications My Mentions 0 No Mentions…" at bounding box center [288, 366] width 485 height 567
click at [159, 91] on link "My Updates" at bounding box center [293, 98] width 439 height 21
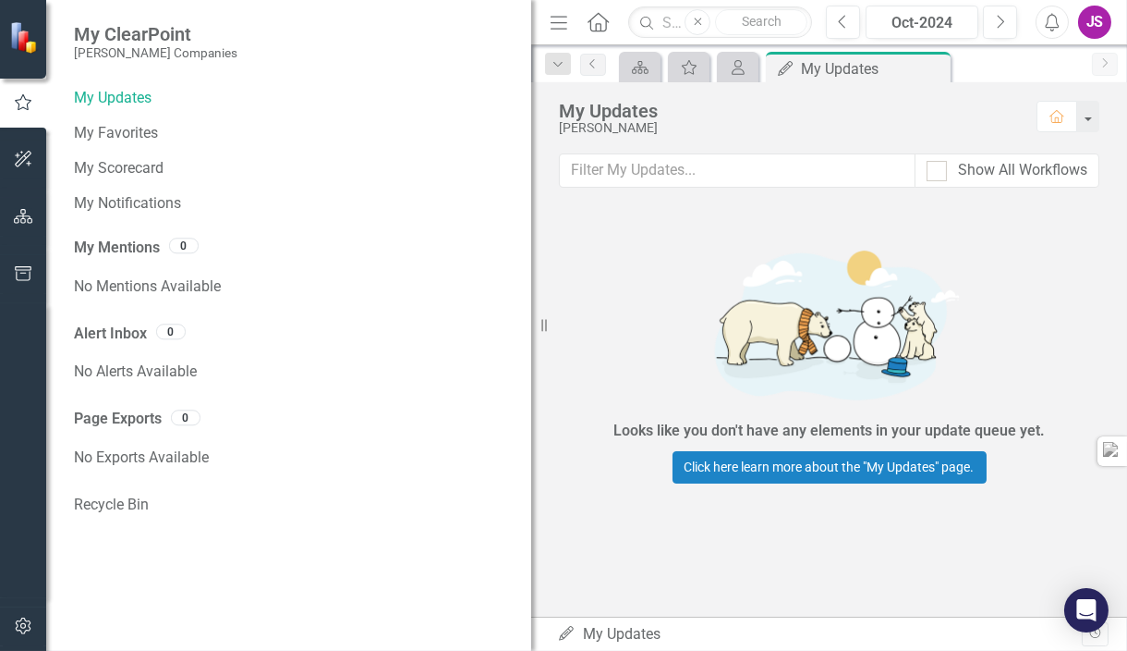
click at [700, 17] on icon "Close" at bounding box center [698, 22] width 8 height 11
click at [670, 18] on input "text" at bounding box center [720, 22] width 184 height 32
type input "seaport"
click at [442, 355] on div "No Alerts Available" at bounding box center [293, 371] width 439 height 37
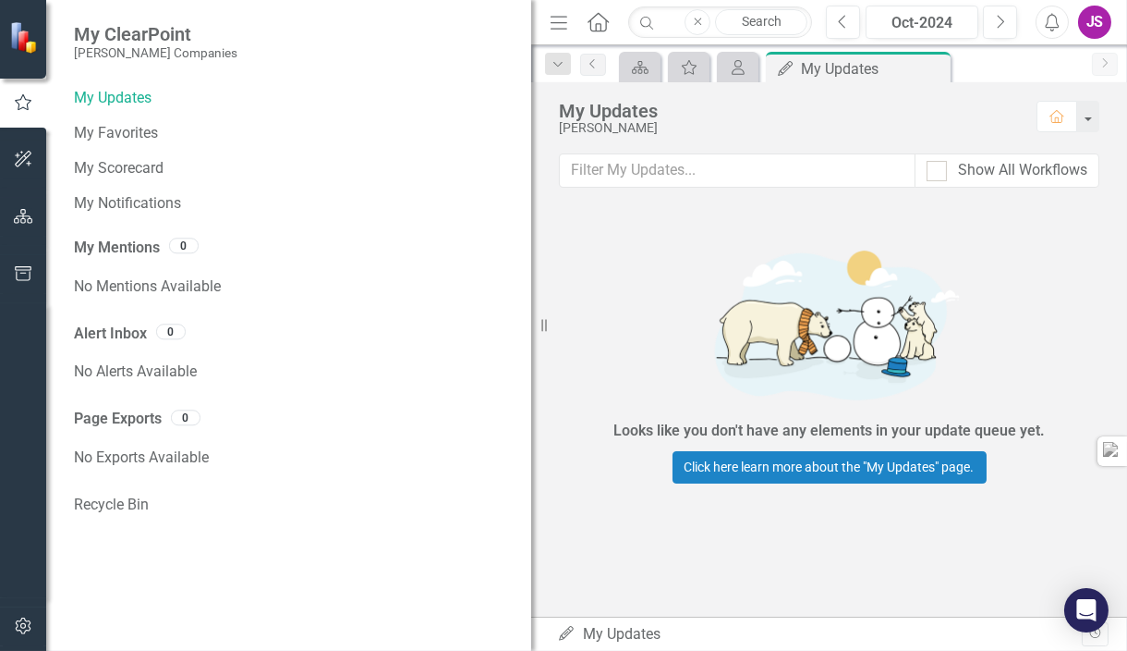
scroll to position [0, 0]
click at [690, 23] on button "Close" at bounding box center [698, 22] width 26 height 26
click at [679, 20] on input "text" at bounding box center [720, 22] width 184 height 32
paste input "ad4125nascseaport247190"
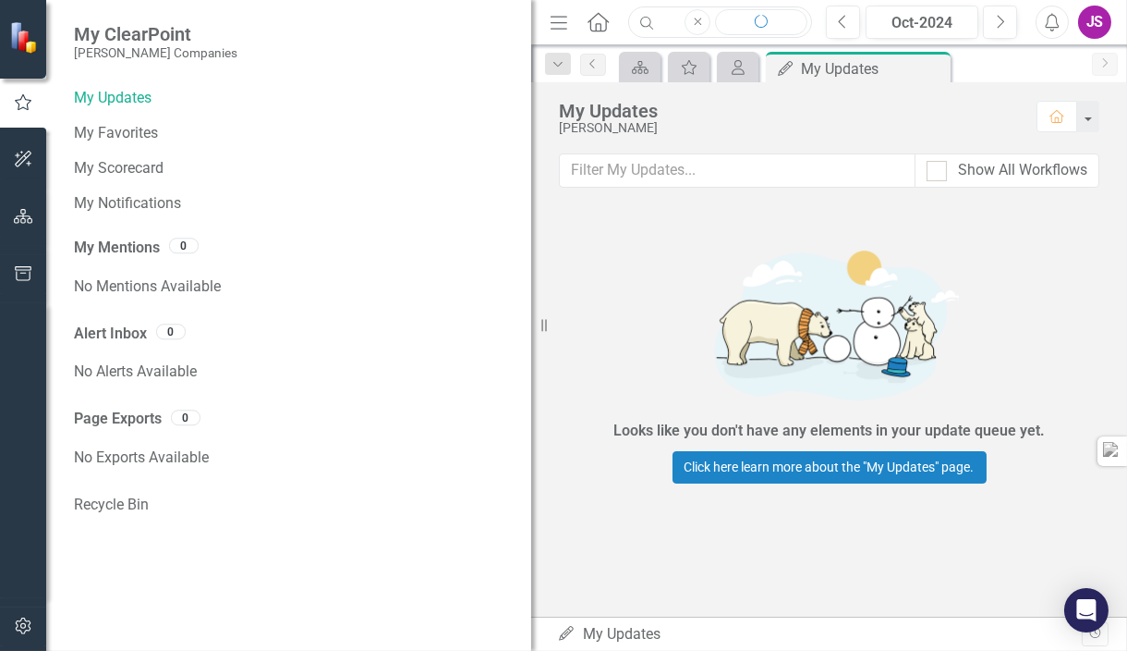
type input "ad4125nascseaport247190"
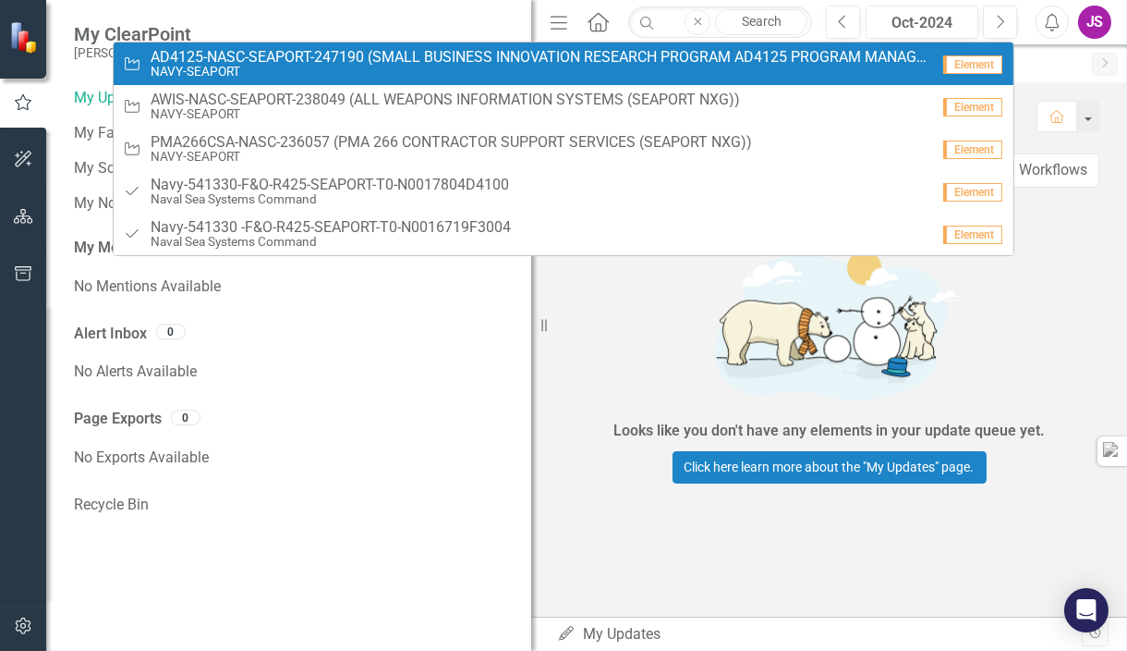
click at [613, 53] on span "AD4125-NASC-SEAPORT-247190 (SMALL BUSINESS INNOVATION RESEARCH PROGRAM AD4125 P…" at bounding box center [540, 57] width 779 height 17
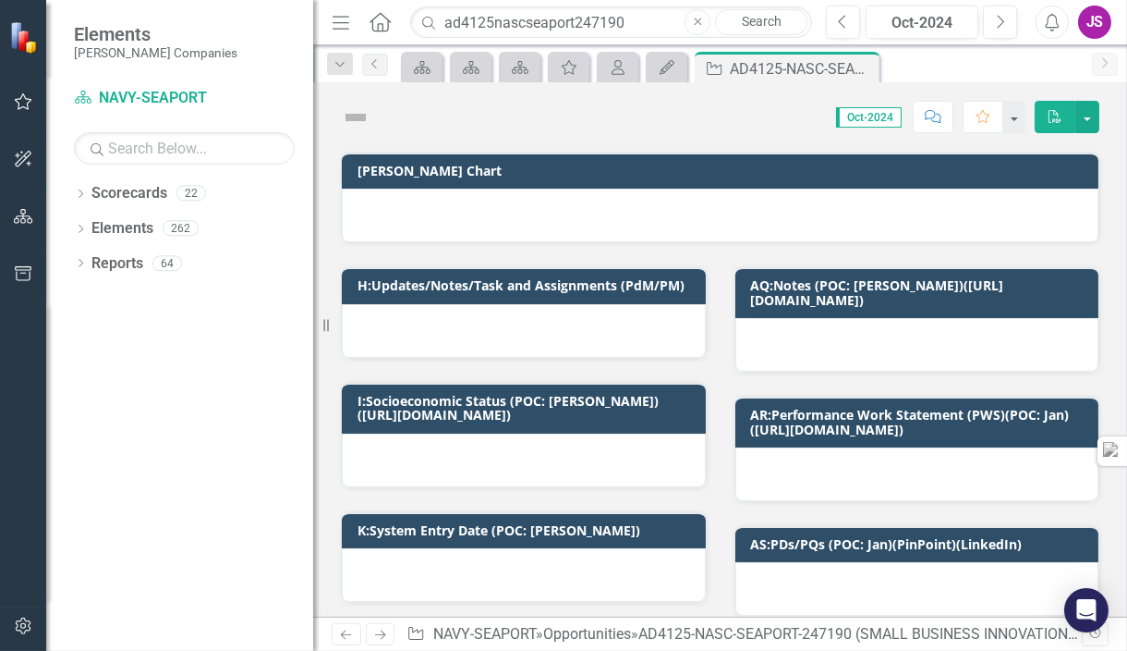
drag, startPoint x: 408, startPoint y: 303, endPoint x: 313, endPoint y: 301, distance: 95.2
click at [313, 301] on div "Resize" at bounding box center [320, 325] width 15 height 651
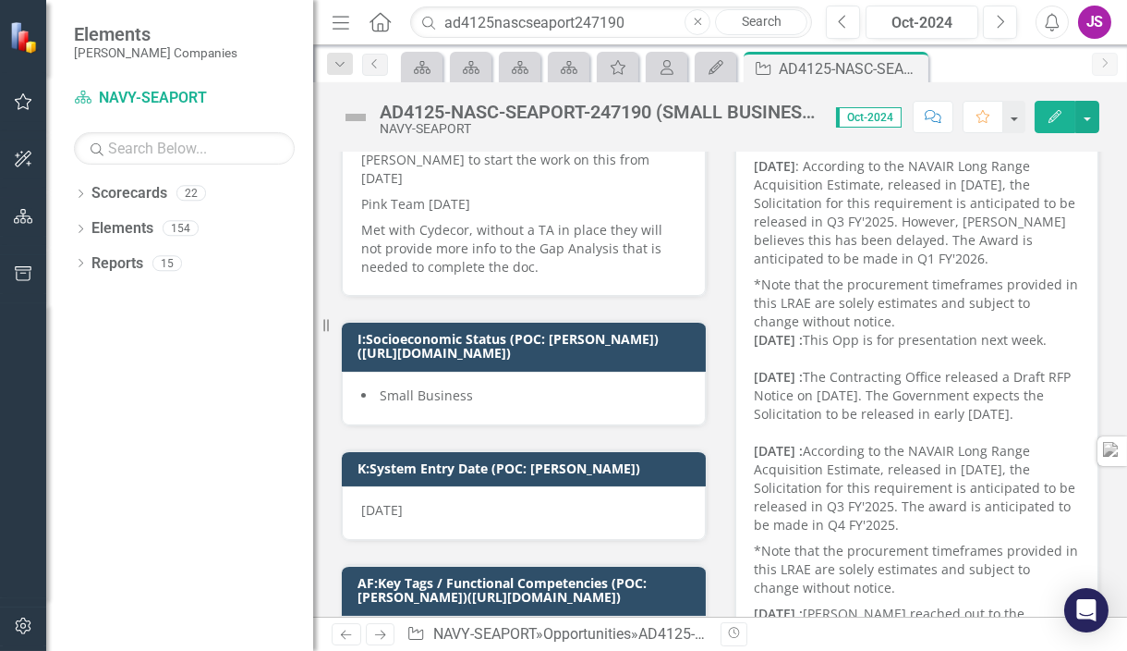
scroll to position [496, 0]
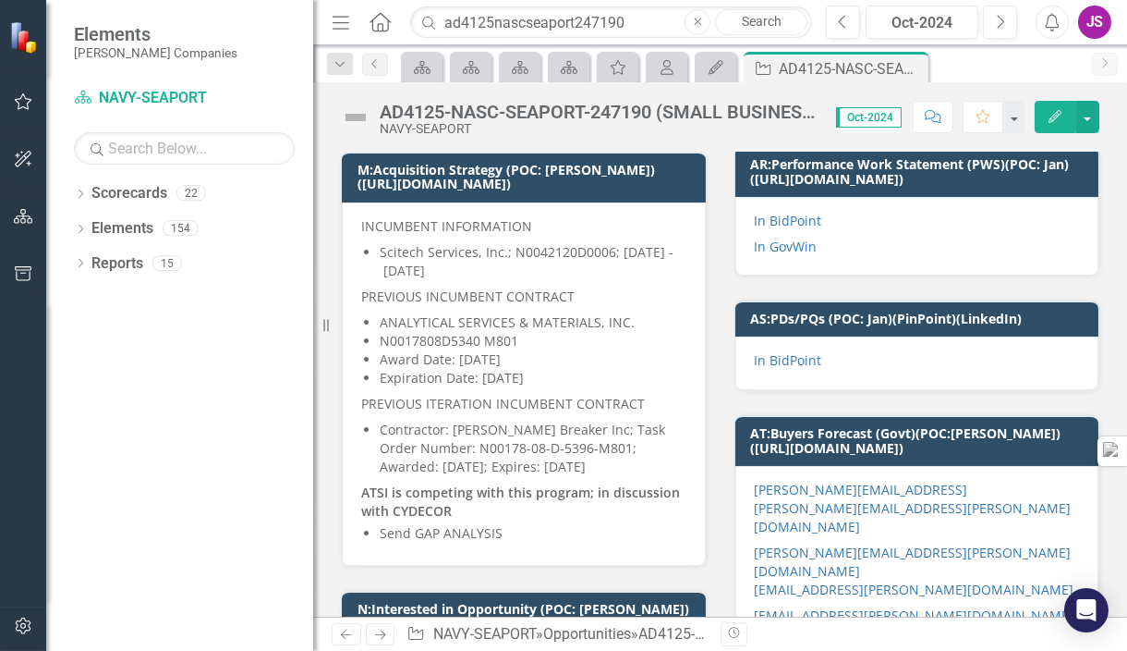
scroll to position [1387, 0]
click at [775, 212] on link "In BidPoint" at bounding box center [788, 221] width 67 height 18
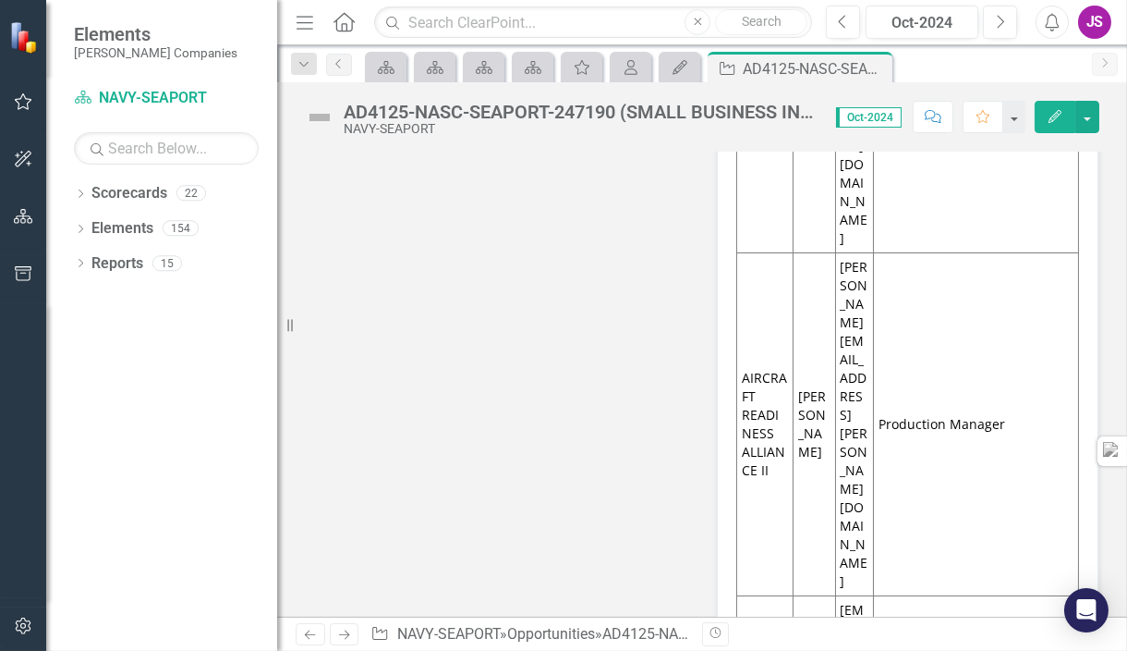
scroll to position [15295, 0]
click at [986, 112] on icon "Favorite" at bounding box center [983, 116] width 17 height 13
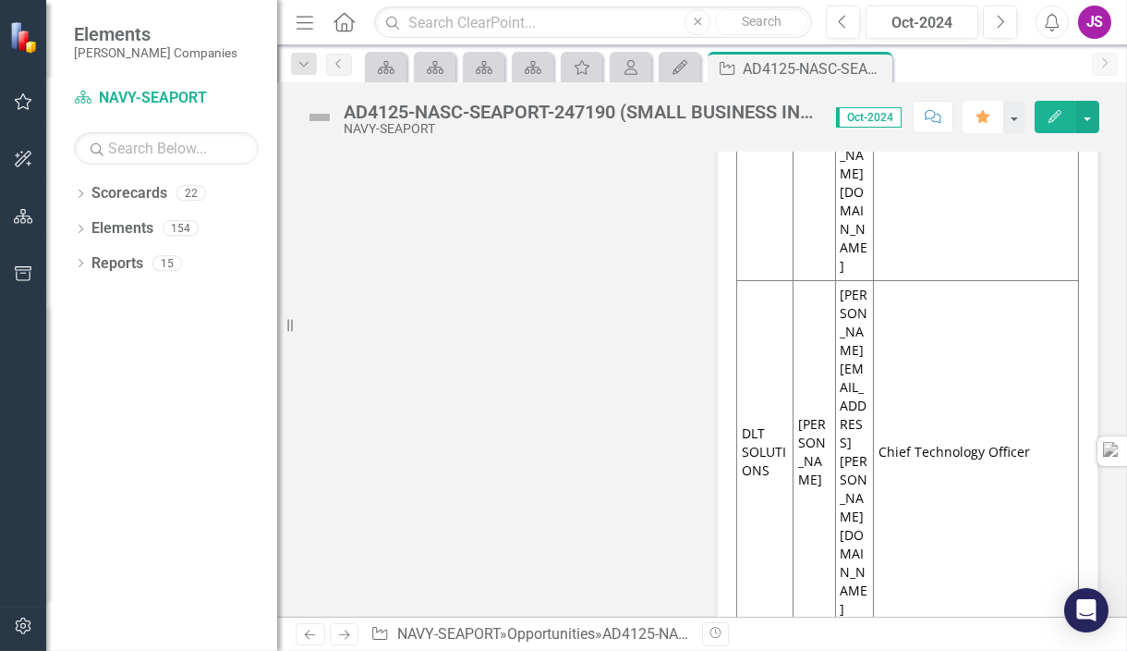
scroll to position [24832, 0]
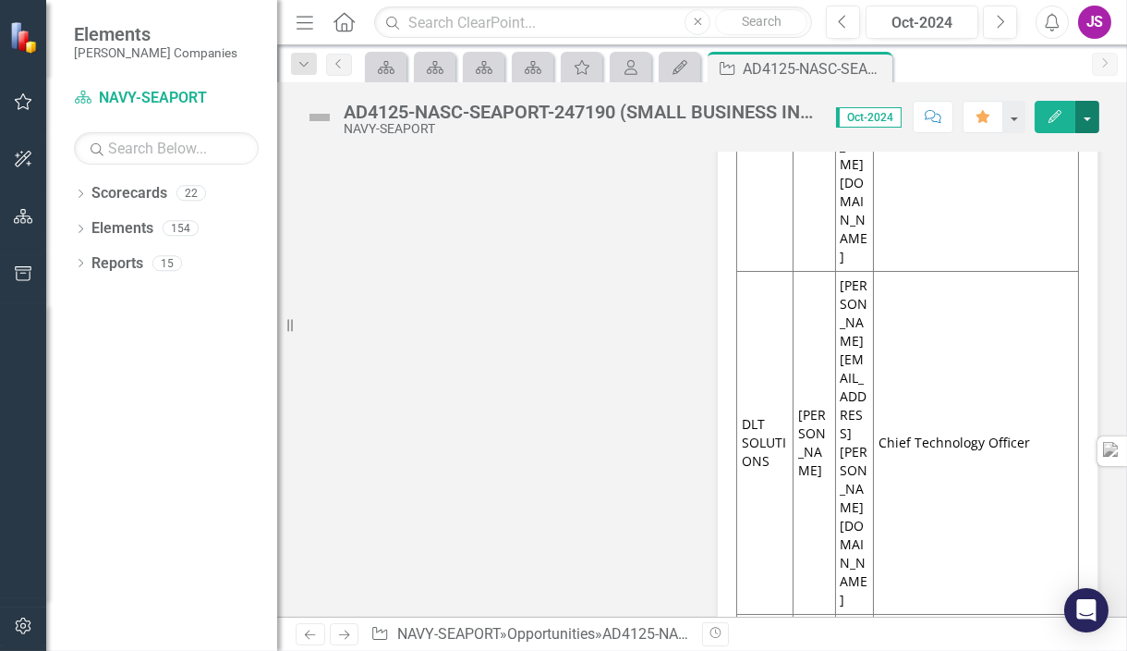
click at [1085, 126] on button "button" at bounding box center [1088, 117] width 24 height 32
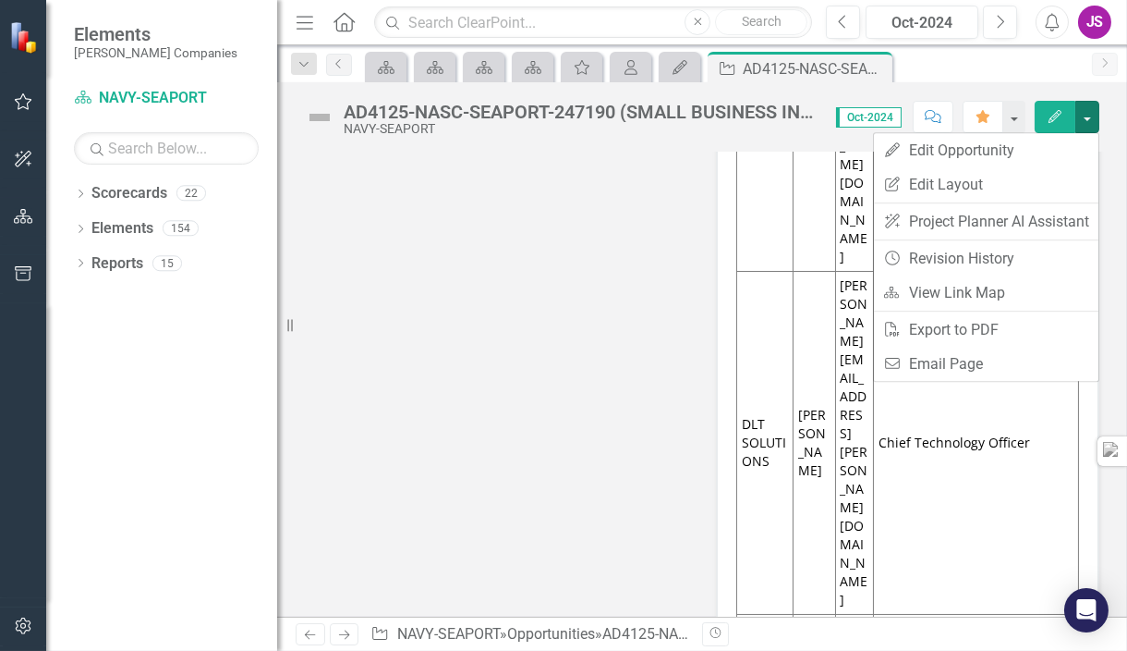
click at [565, 341] on div "H:Updates/Notes/Task and Assignments (PdM/PM) The interview went very well with…" at bounding box center [702, 93] width 822 height 48923
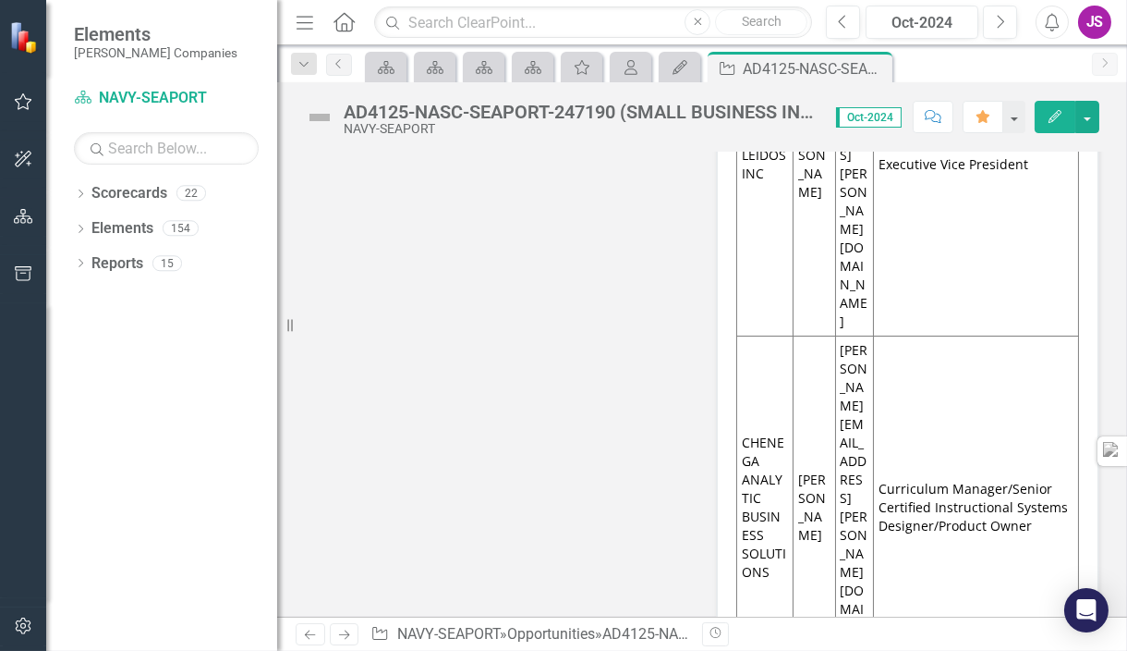
scroll to position [22311, 0]
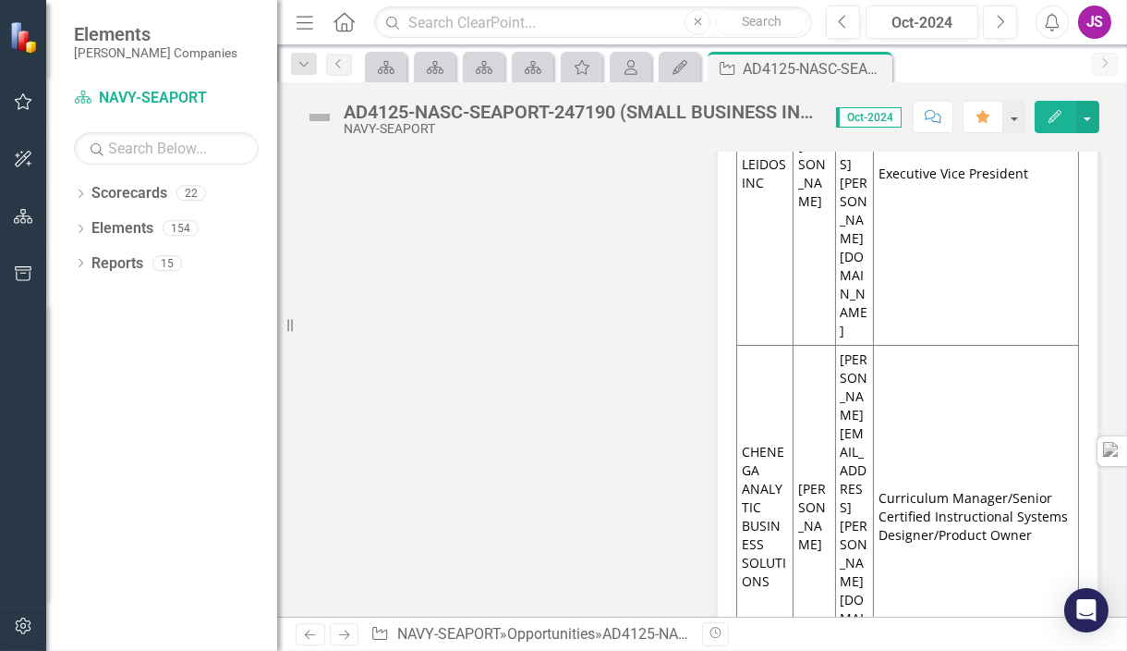
click at [1049, 112] on icon "Edit" at bounding box center [1055, 116] width 17 height 13
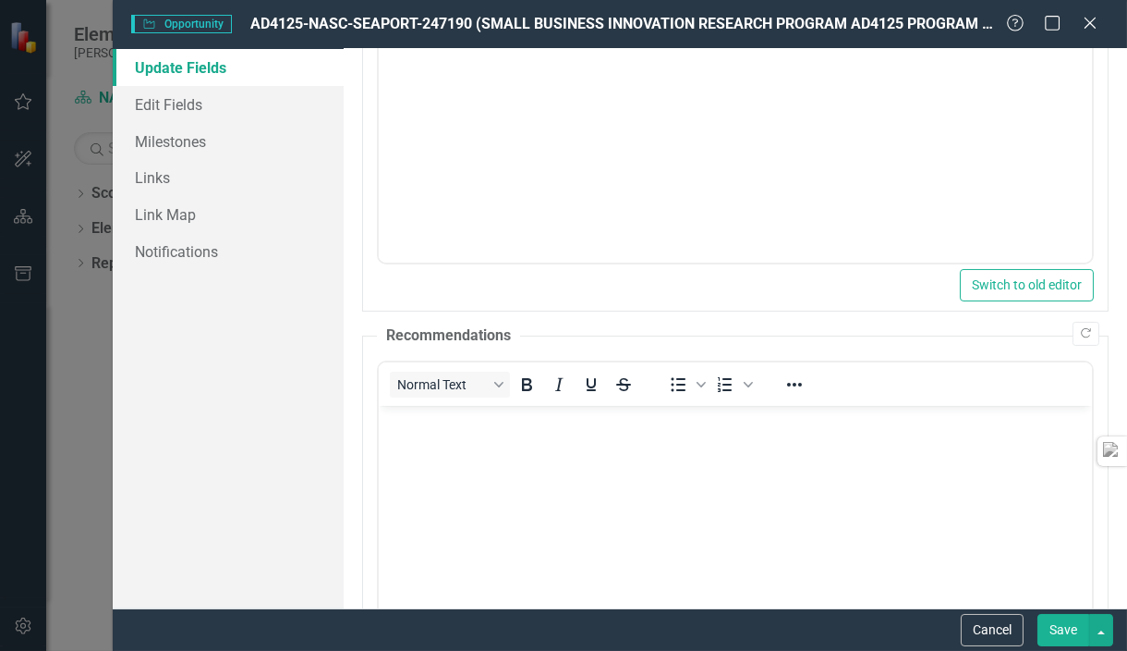
scroll to position [594, 0]
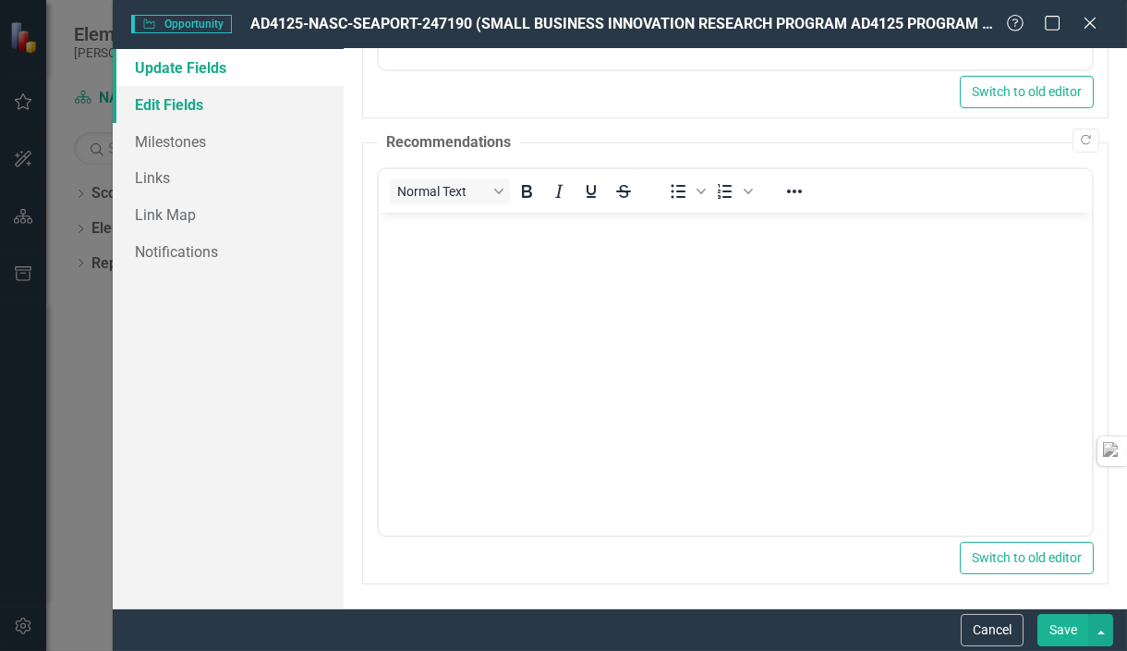
click at [187, 101] on link "Edit Fields" at bounding box center [228, 104] width 231 height 37
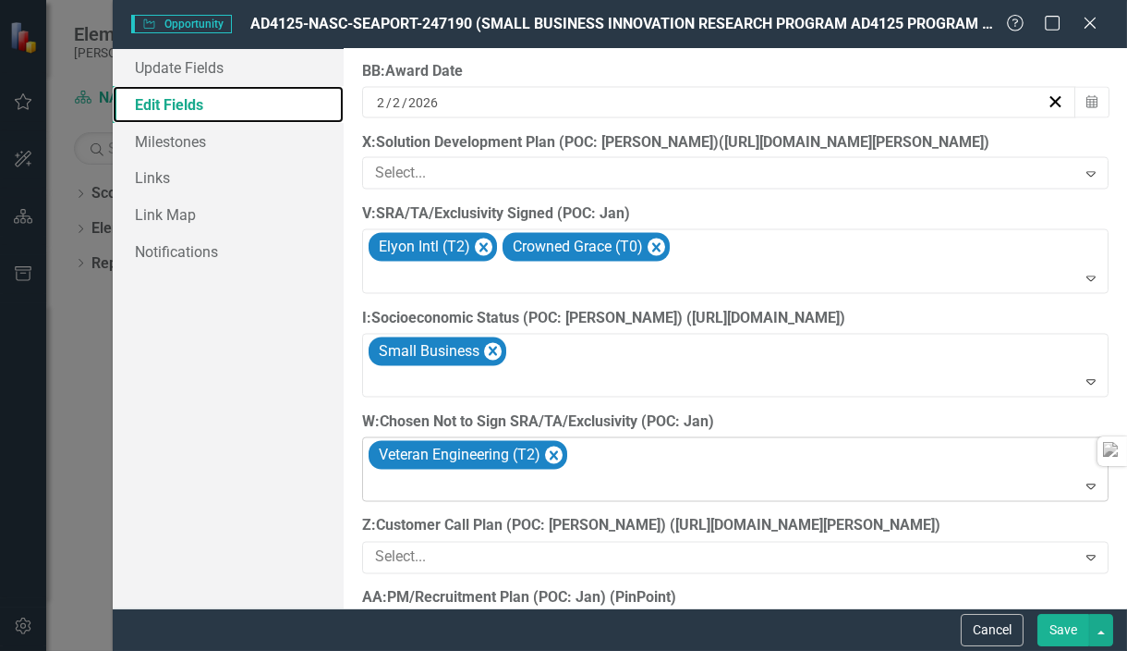
scroll to position [7022, 0]
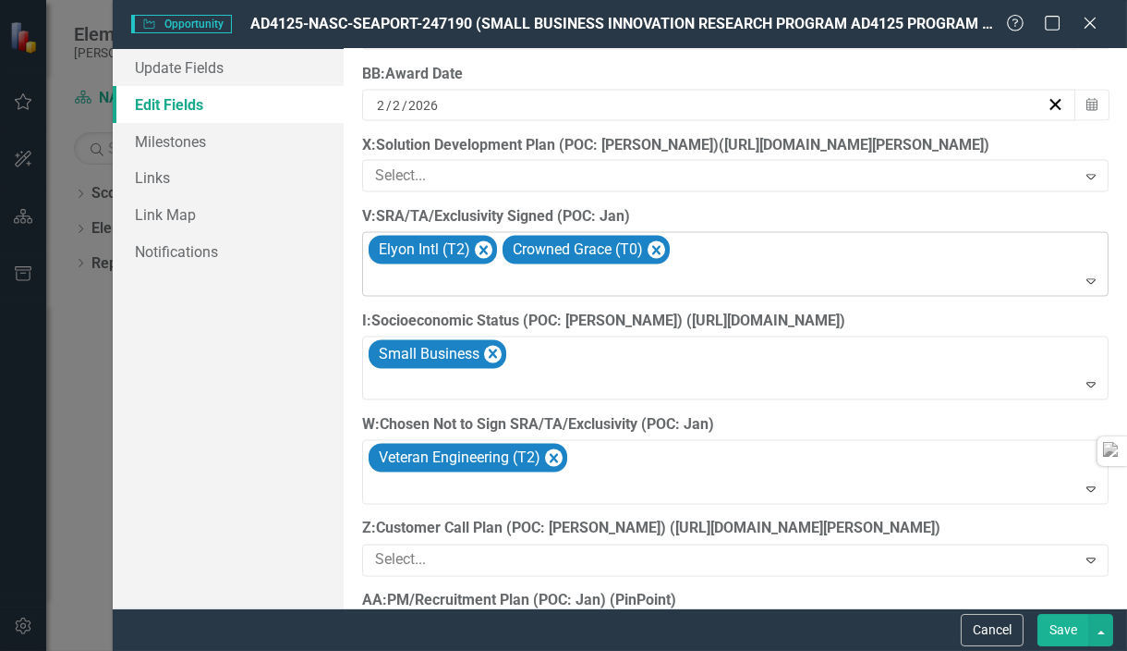
click at [748, 246] on div "Elyon Intl (T2) Crowned Grace (T0)" at bounding box center [737, 264] width 742 height 63
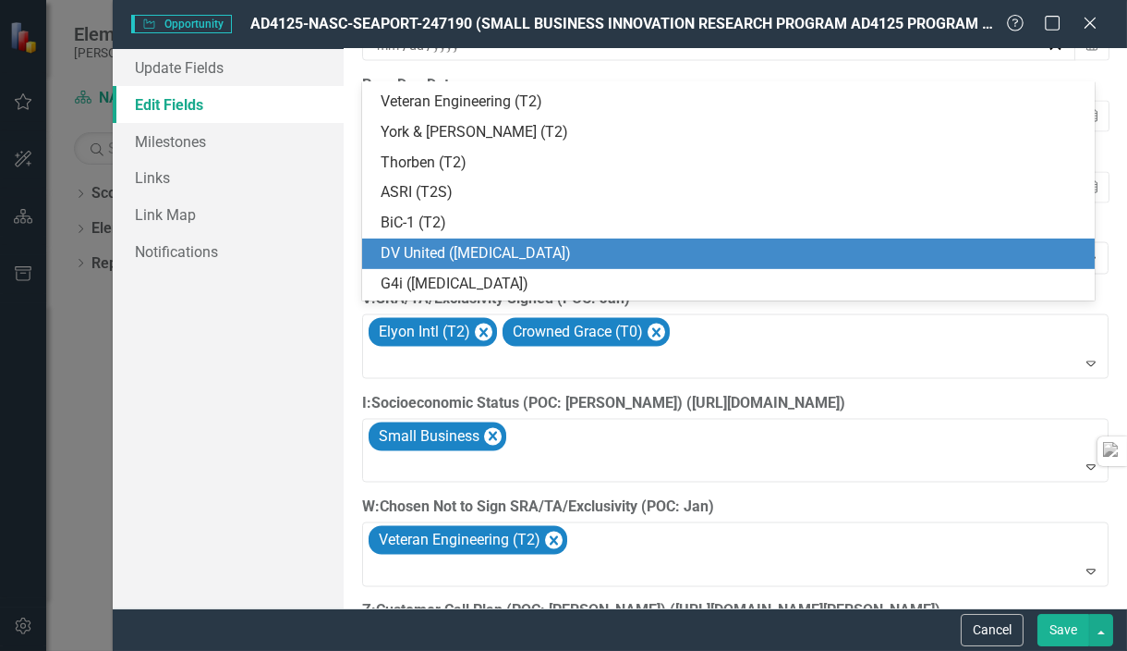
scroll to position [997, 0]
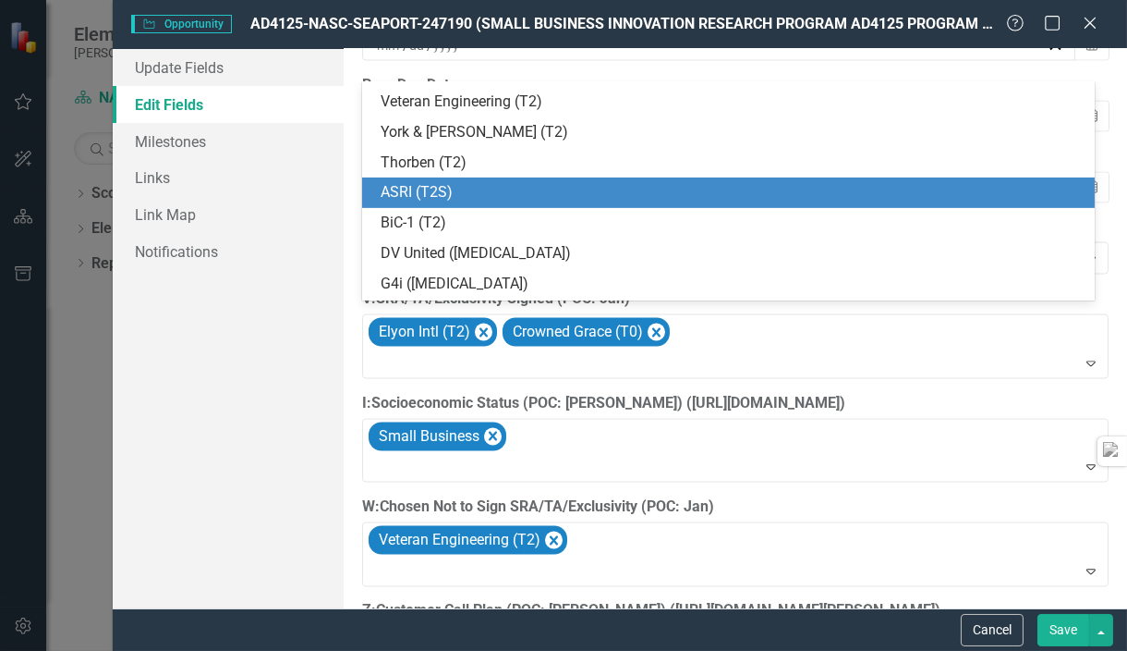
click at [698, 205] on div "ASRI (T2S)" at bounding box center [728, 192] width 733 height 30
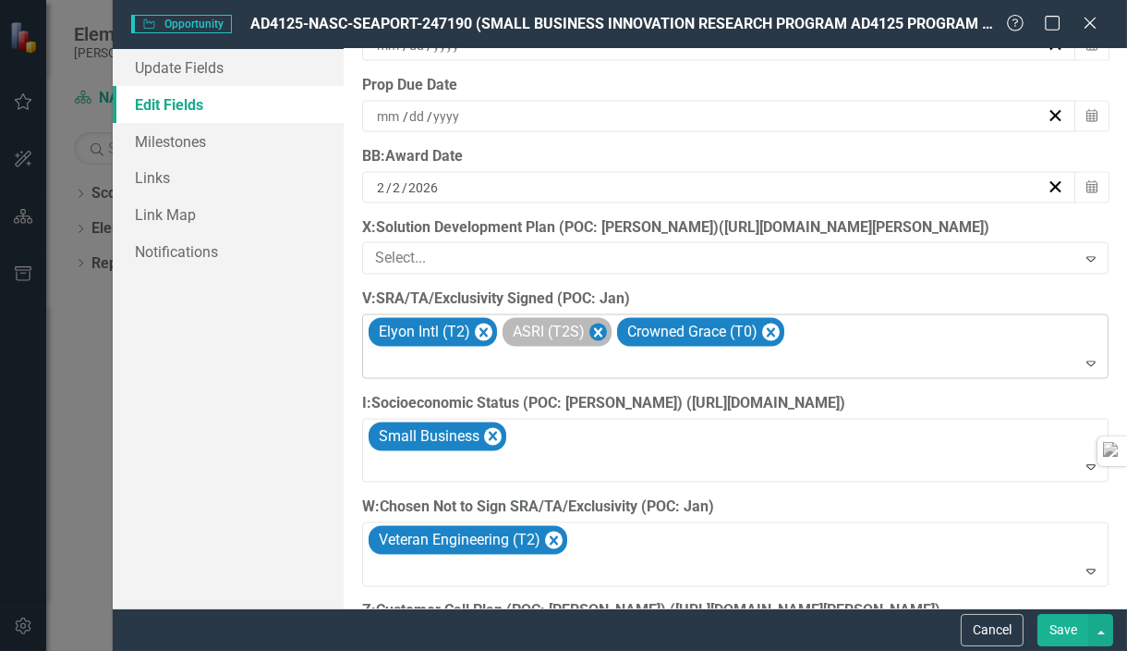
click at [599, 328] on icon "Remove ASRI (T2S)" at bounding box center [599, 332] width 18 height 23
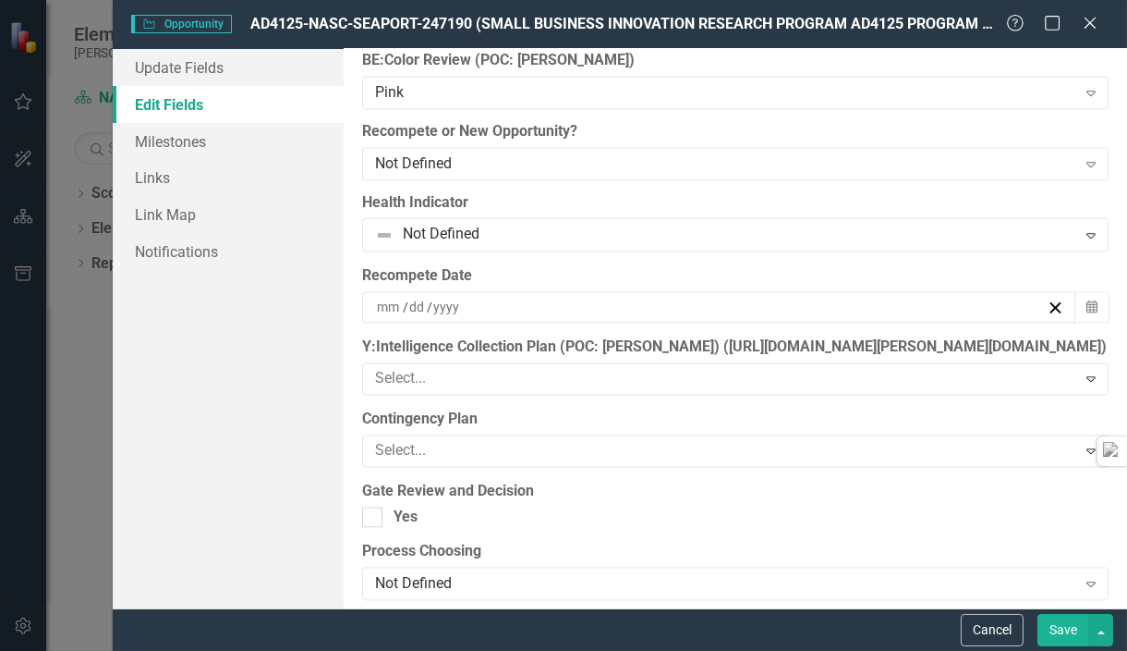
scroll to position [8884, 0]
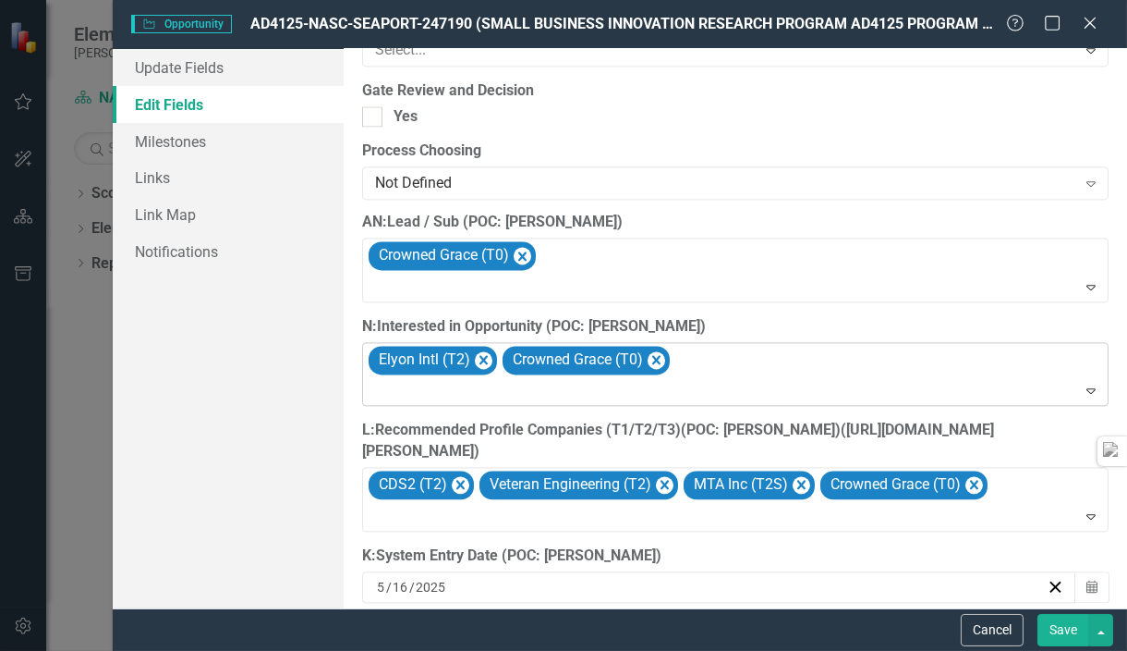
click at [744, 368] on div "Elyon Intl (T2) Crowned Grace (T0)" at bounding box center [737, 374] width 742 height 63
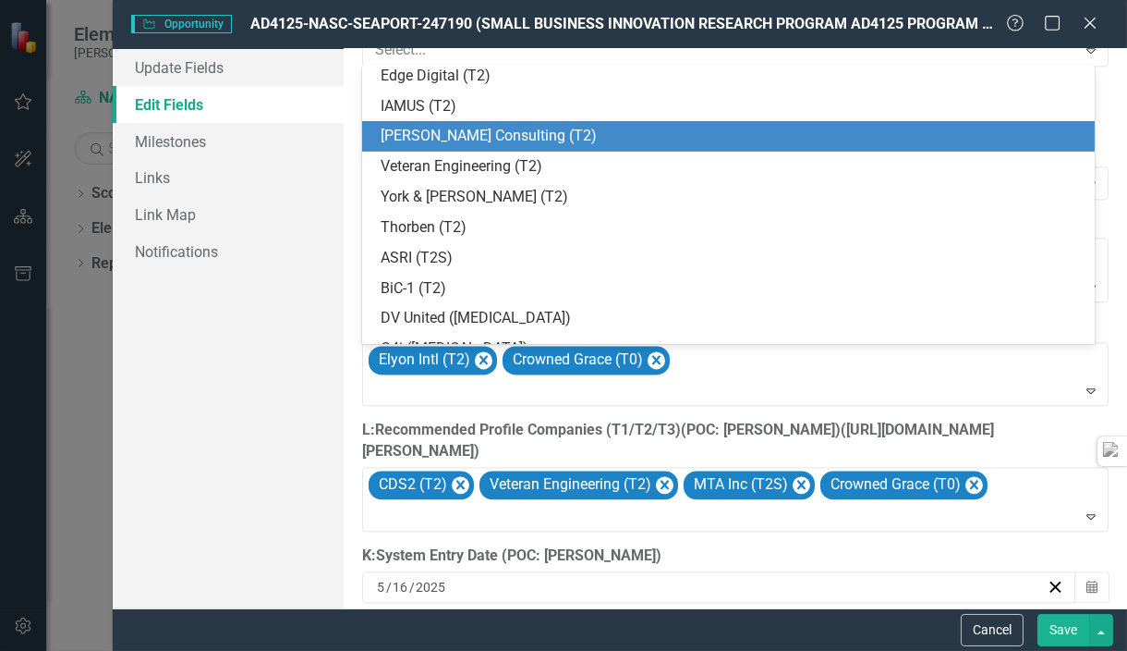
scroll to position [918, 0]
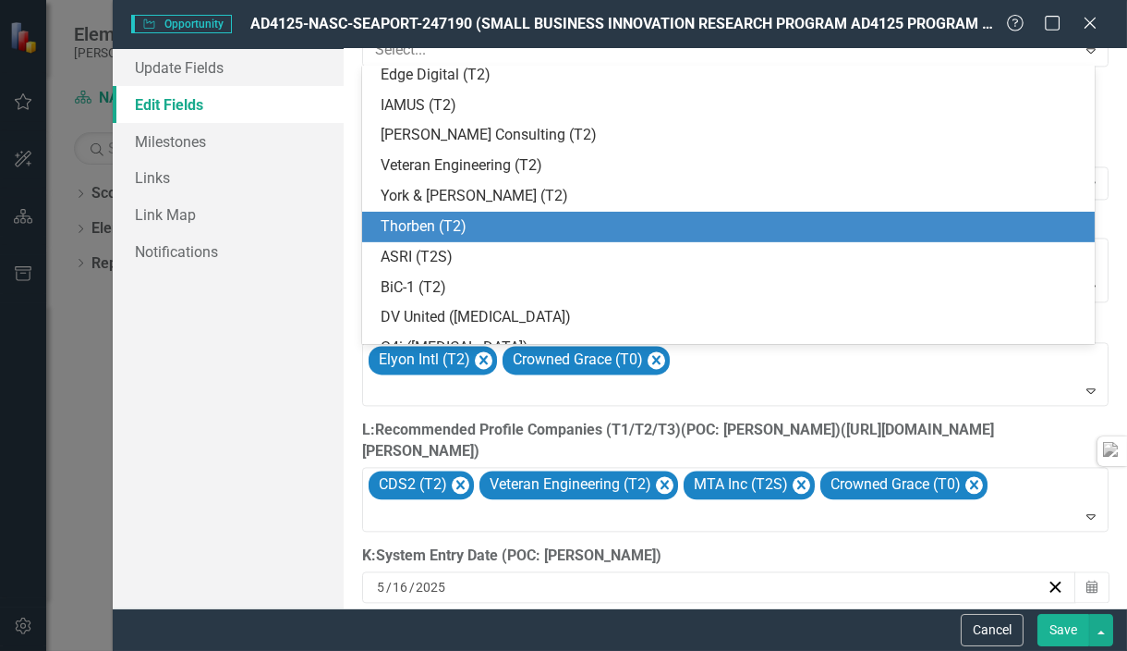
click at [494, 233] on div "Thorben (T2)" at bounding box center [732, 226] width 703 height 21
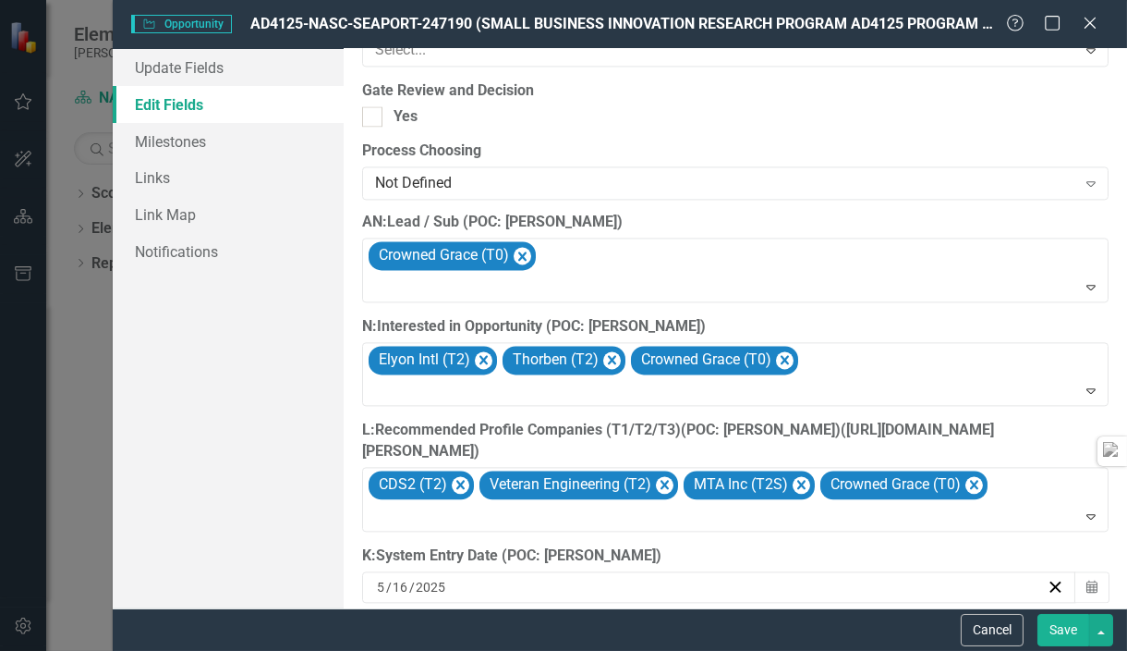
scroll to position [9043, 0]
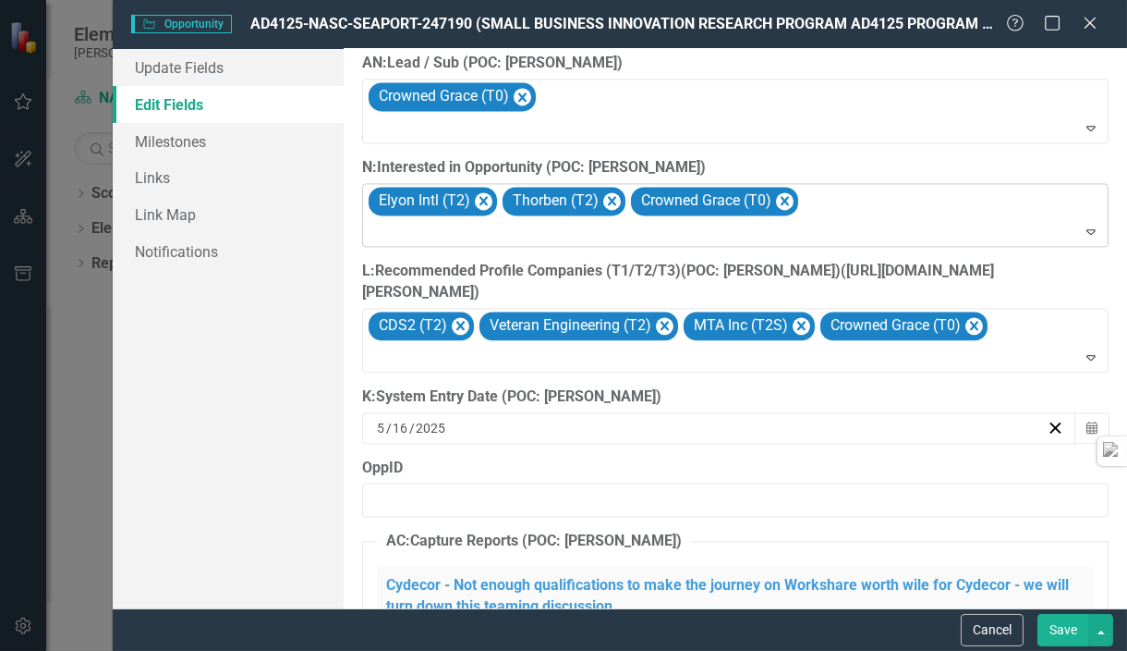
click at [1082, 230] on icon "Expand" at bounding box center [1091, 231] width 18 height 15
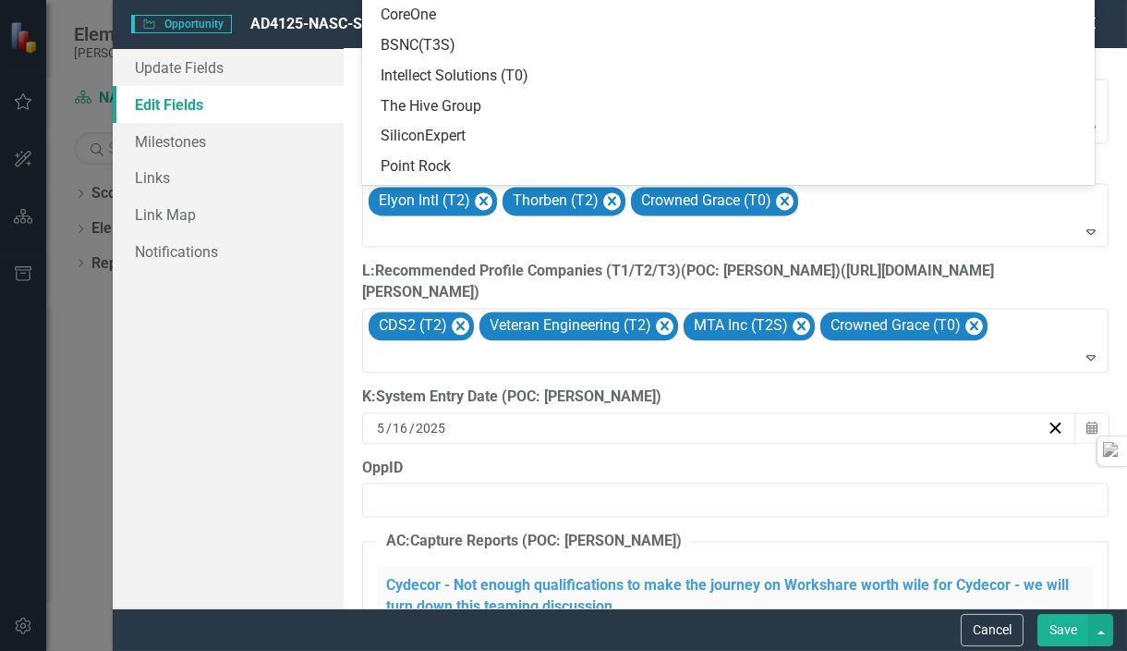
scroll to position [6, 0]
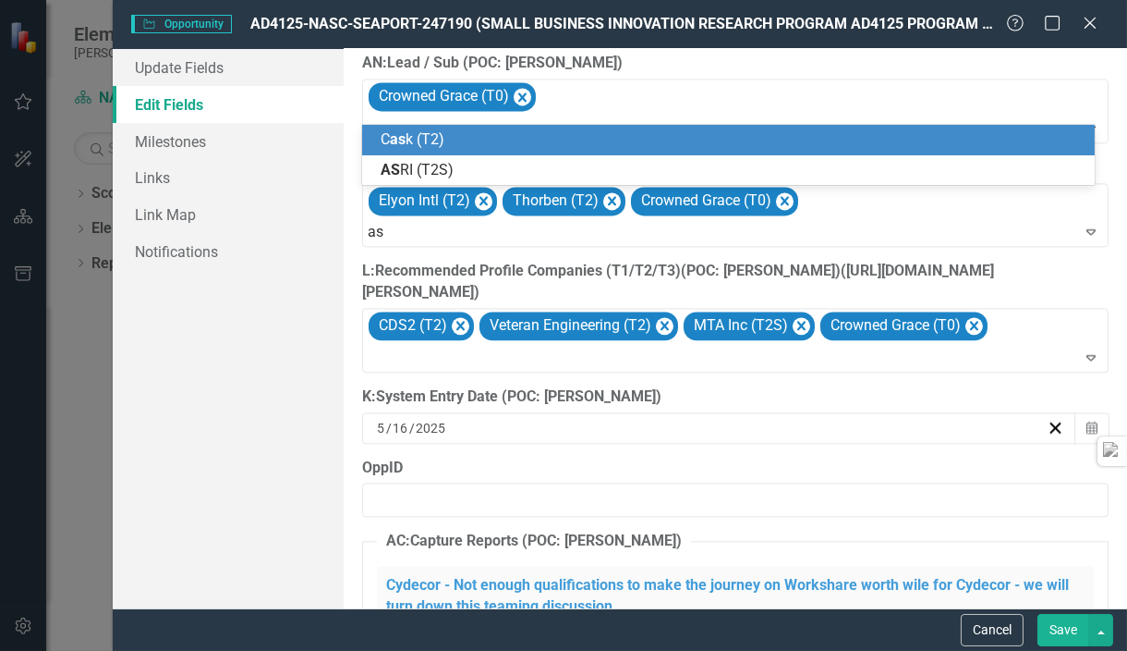
type input "asr"
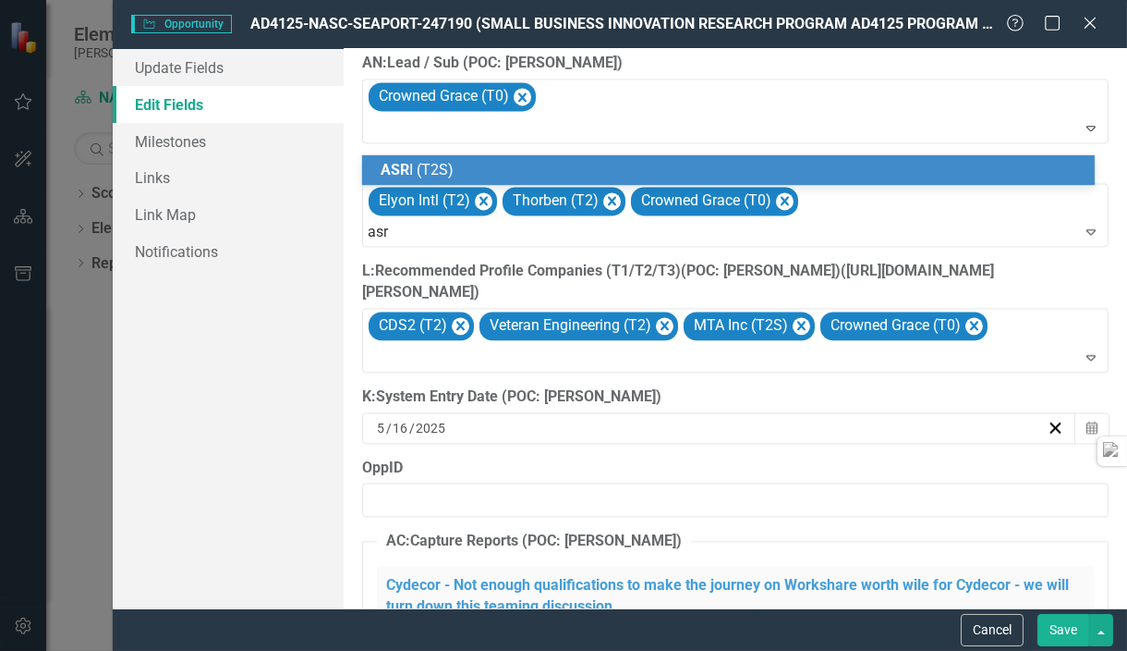
click at [652, 168] on div "ASR I (T2S)" at bounding box center [732, 170] width 703 height 21
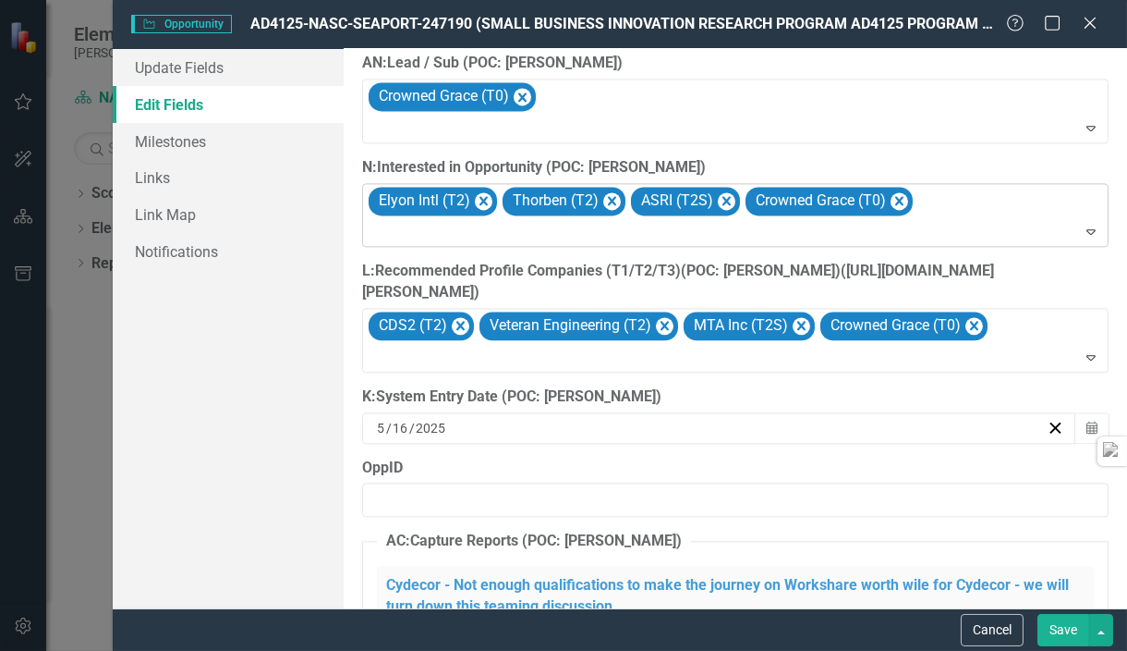
click at [956, 227] on div at bounding box center [737, 232] width 738 height 25
click at [1053, 160] on label "N:Interested in Opportunity (POC: [PERSON_NAME])" at bounding box center [735, 167] width 747 height 21
click at [1069, 635] on button "Save" at bounding box center [1064, 630] width 52 height 32
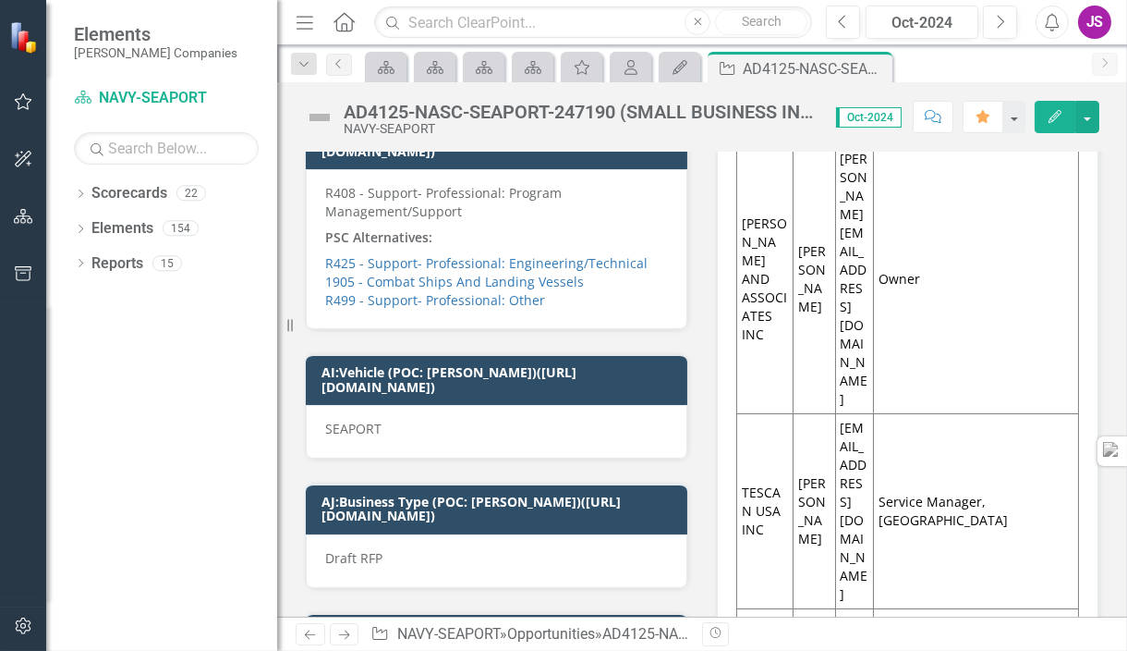
scroll to position [13035, 0]
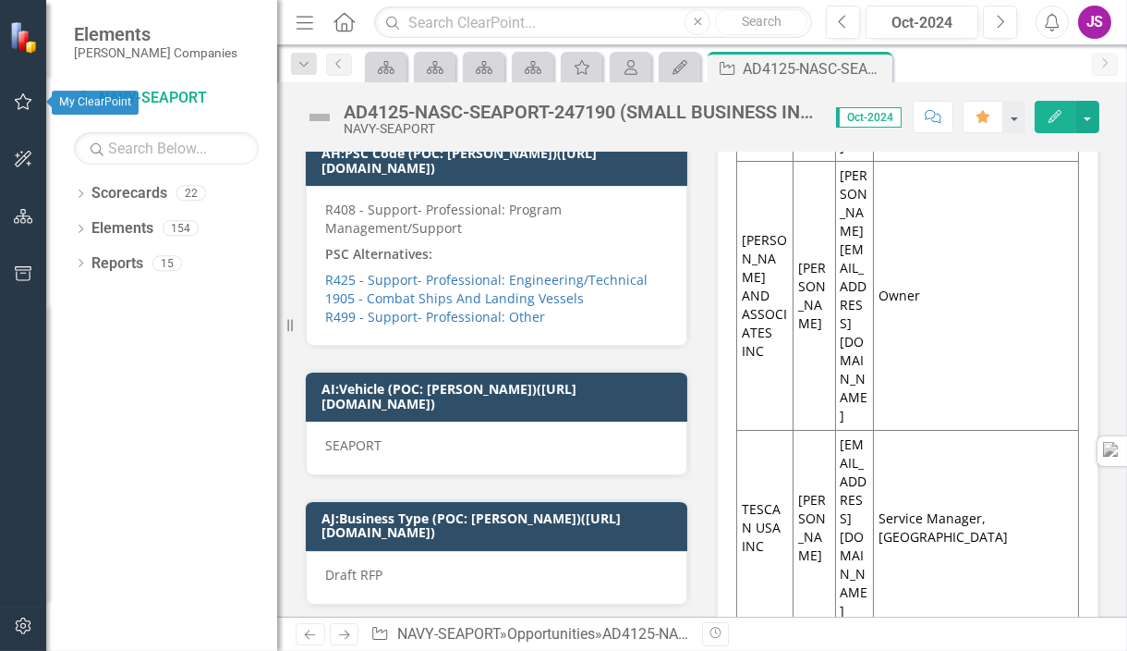
click at [28, 103] on icon "button" at bounding box center [24, 101] width 18 height 17
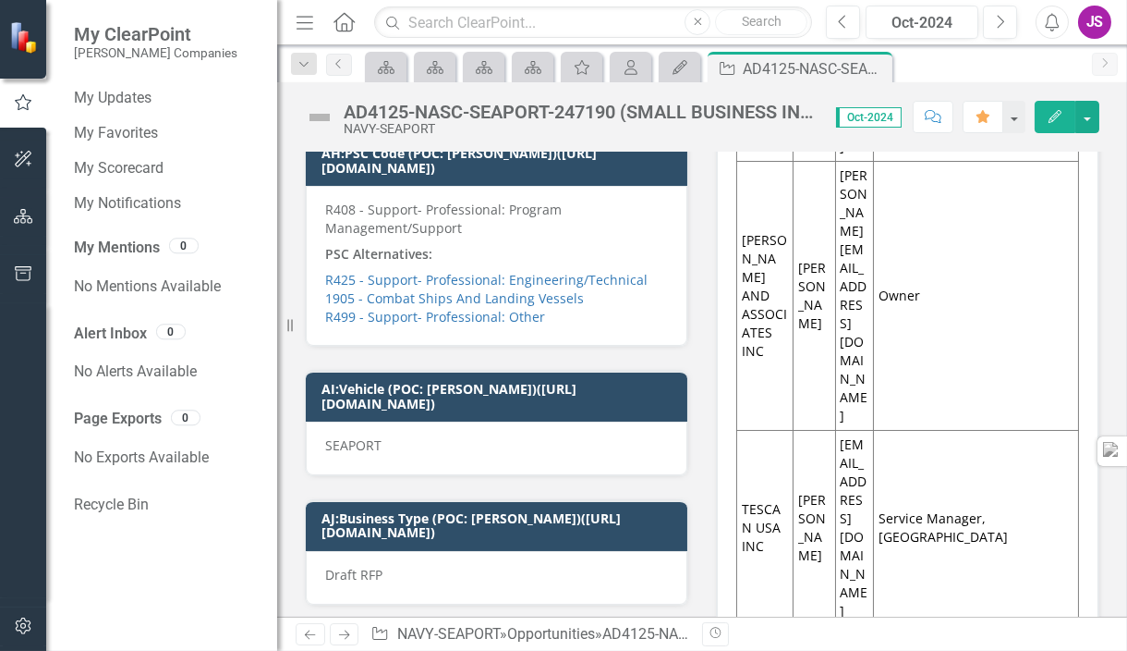
click at [338, 29] on icon "Home" at bounding box center [344, 21] width 24 height 19
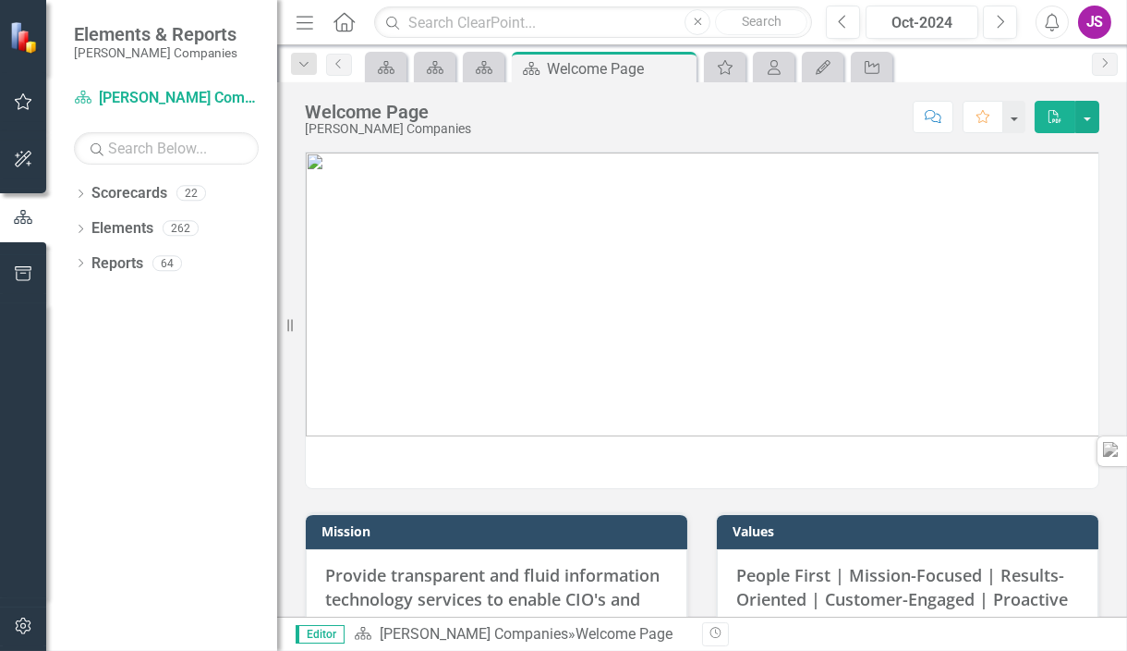
click at [23, 165] on icon "button" at bounding box center [23, 159] width 19 height 15
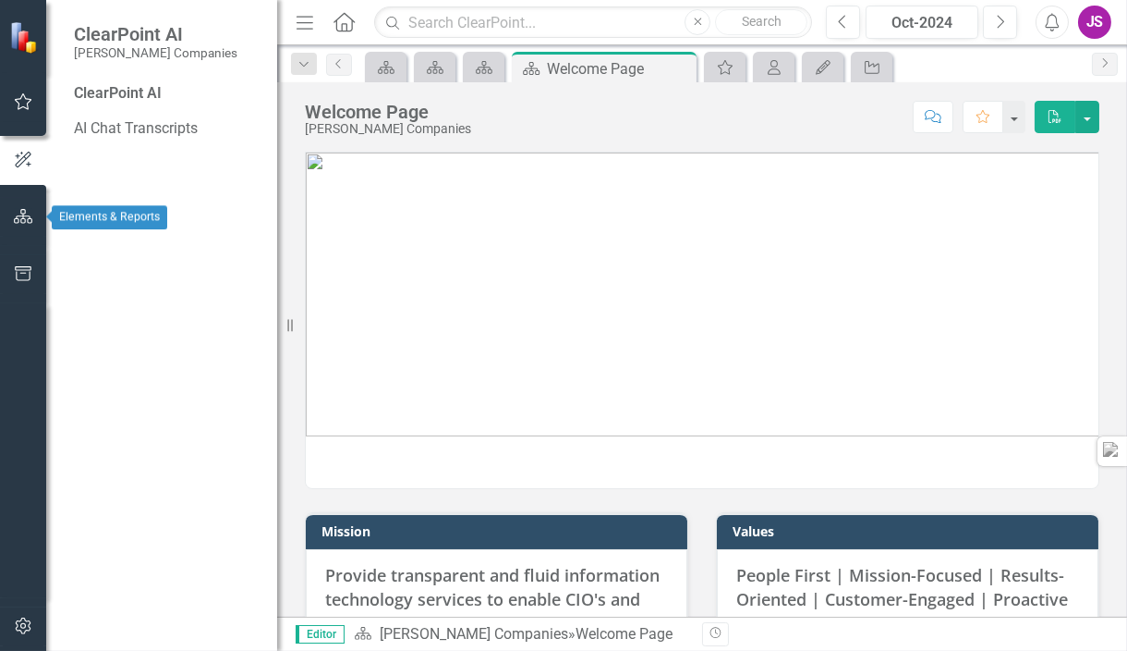
click at [21, 212] on icon "button" at bounding box center [23, 216] width 19 height 15
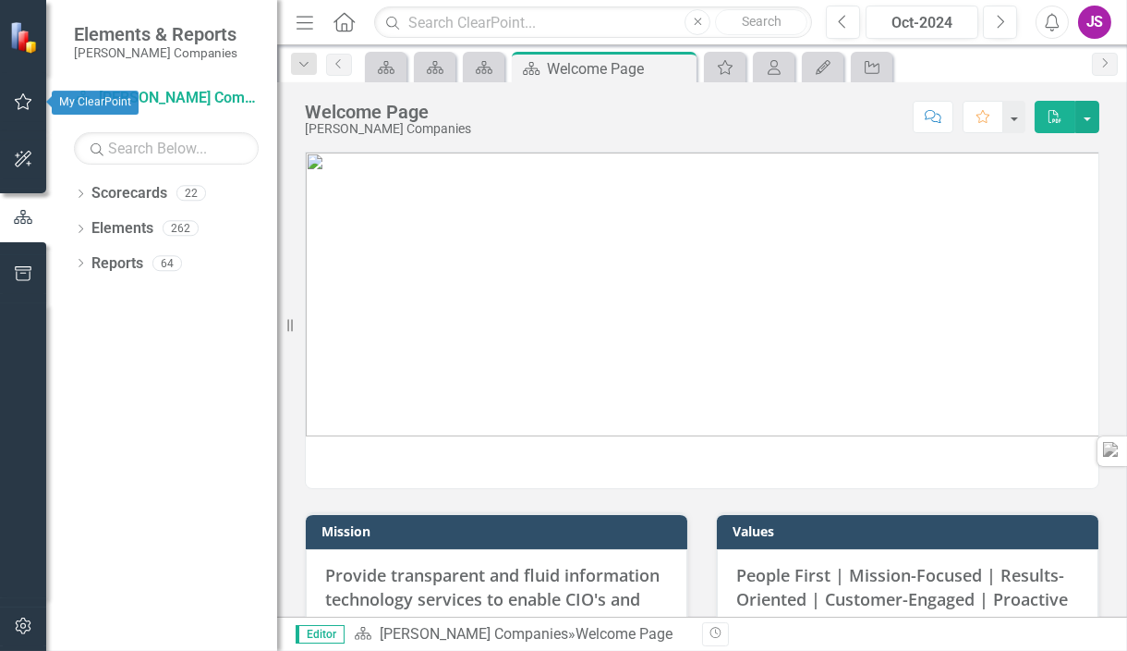
click at [21, 102] on icon "button" at bounding box center [23, 101] width 19 height 15
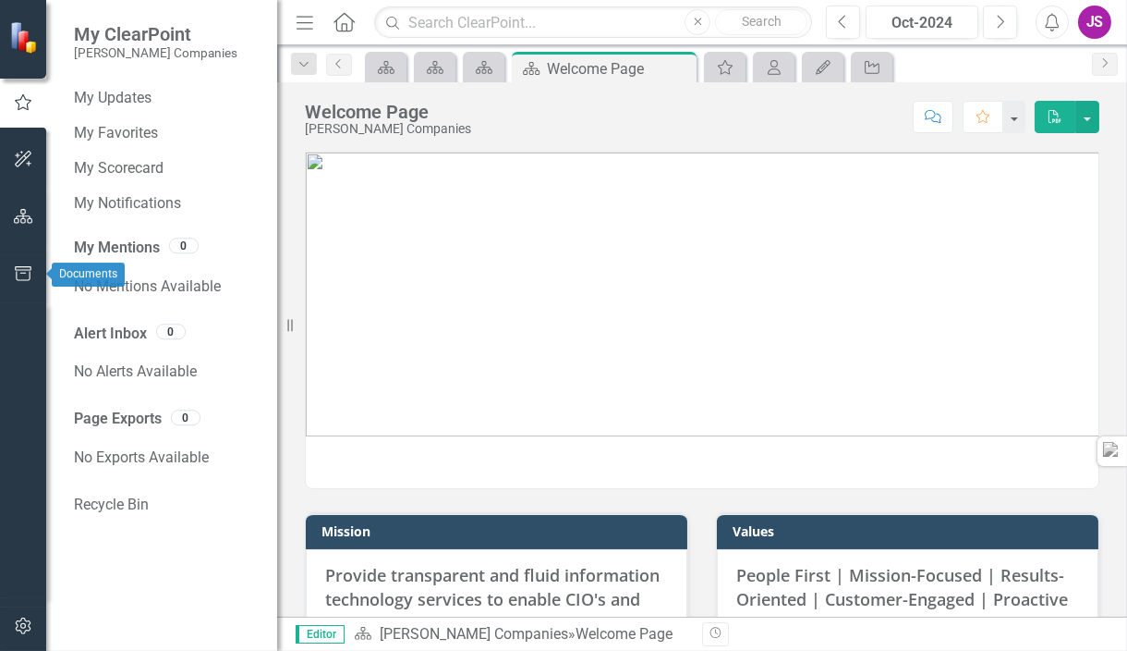
click at [24, 273] on icon "button" at bounding box center [23, 273] width 17 height 15
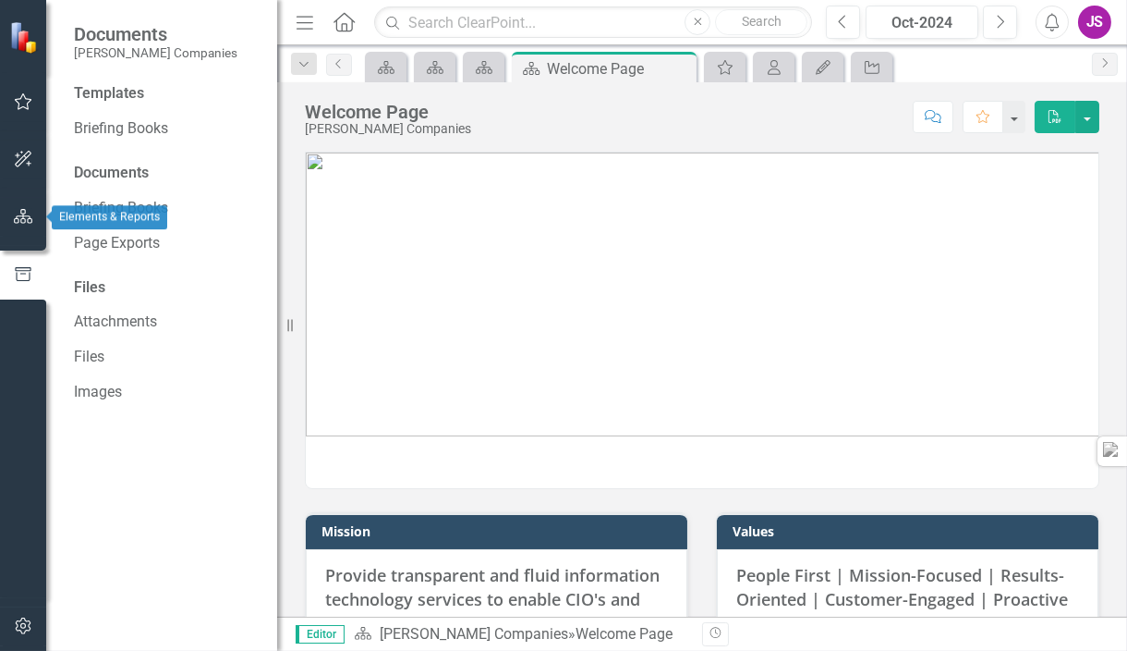
click at [18, 216] on icon "button" at bounding box center [23, 216] width 19 height 15
